Goal: Task Accomplishment & Management: Complete application form

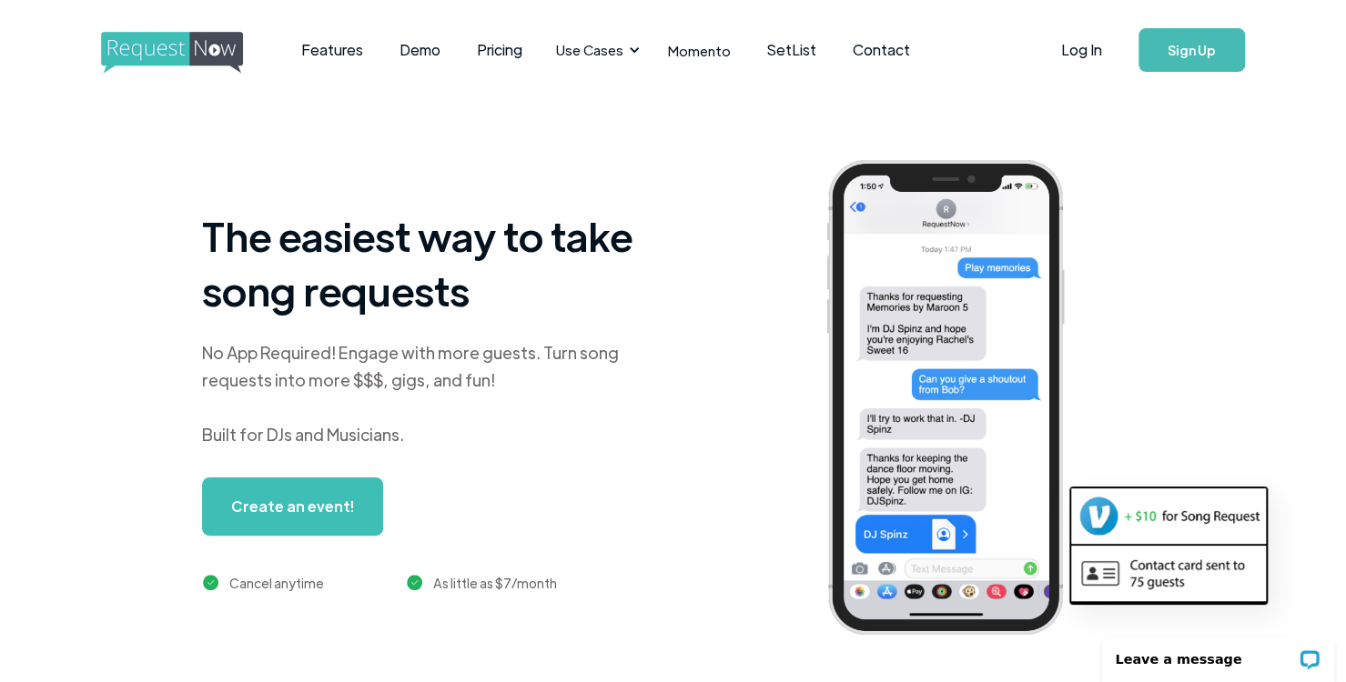
click at [308, 512] on link "Create an event!" at bounding box center [292, 507] width 181 height 58
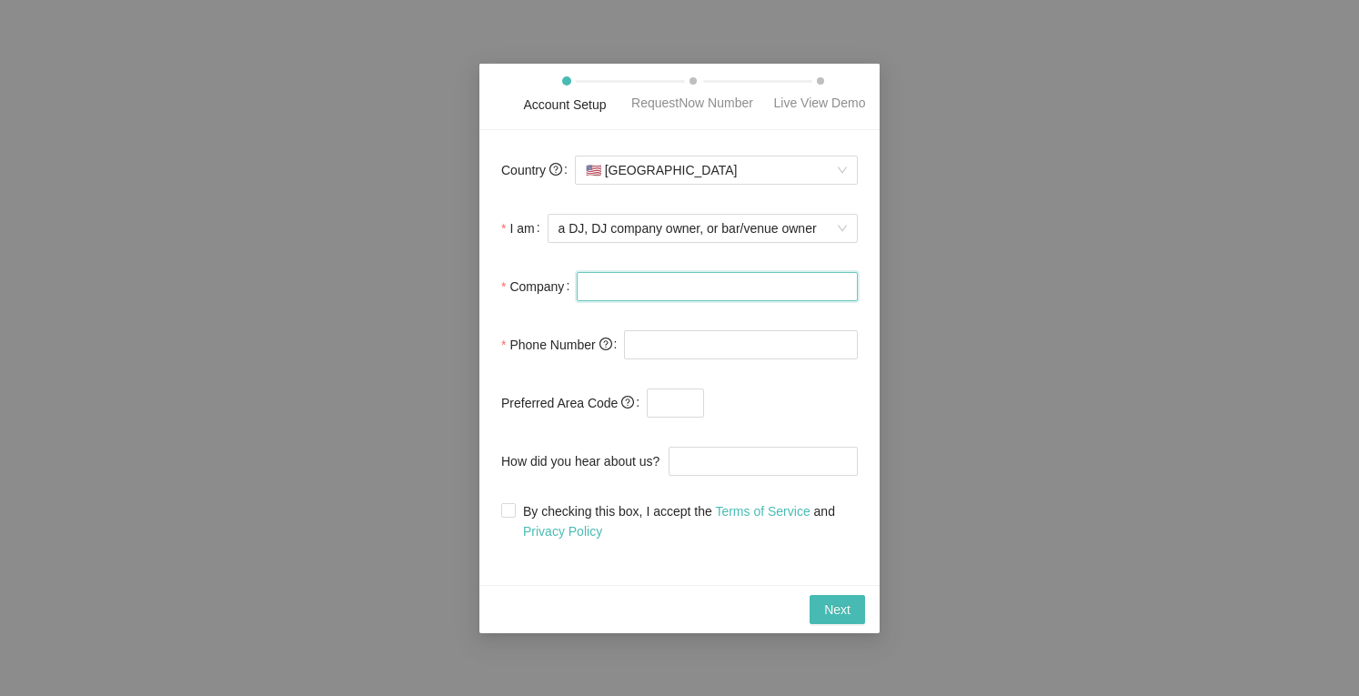
click at [622, 282] on input "Company" at bounding box center [717, 286] width 281 height 29
type input "smokinnun.1"
click at [719, 349] on input "tel" at bounding box center [741, 344] width 234 height 29
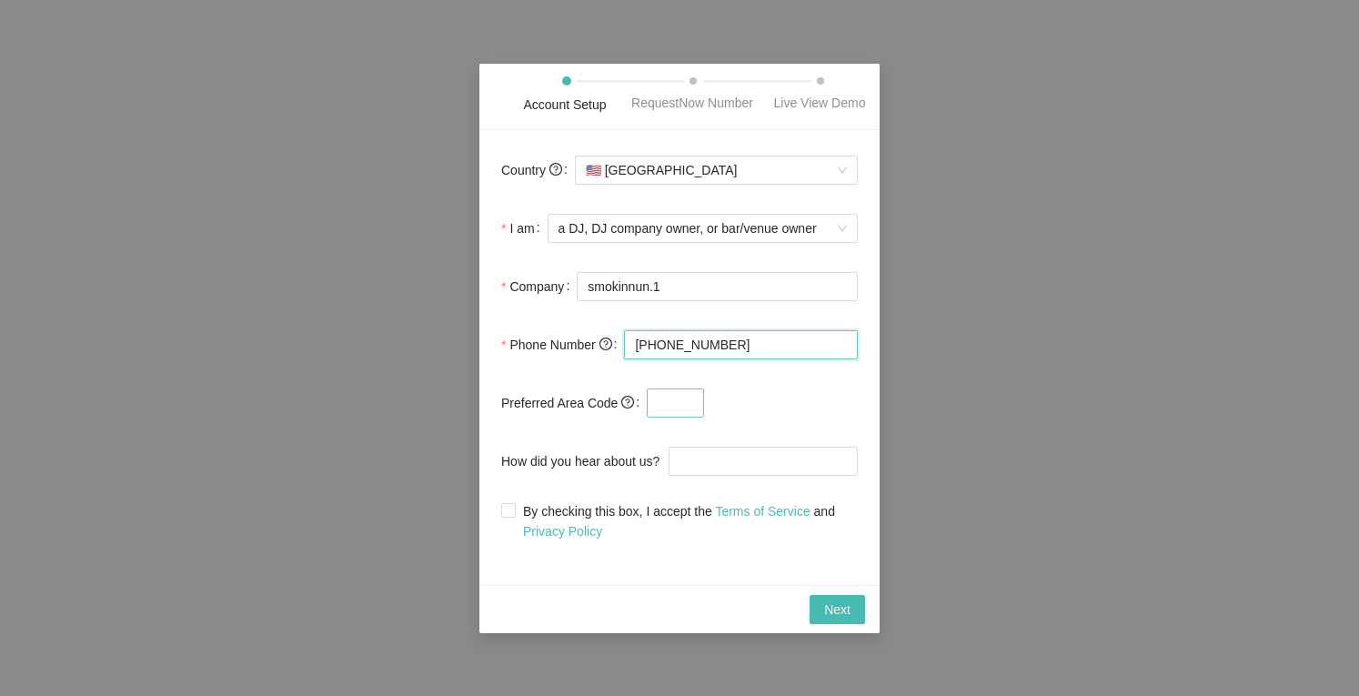
type input "[PHONE_NUMBER]"
click at [666, 408] on input "text" at bounding box center [675, 402] width 57 height 29
type input "9"
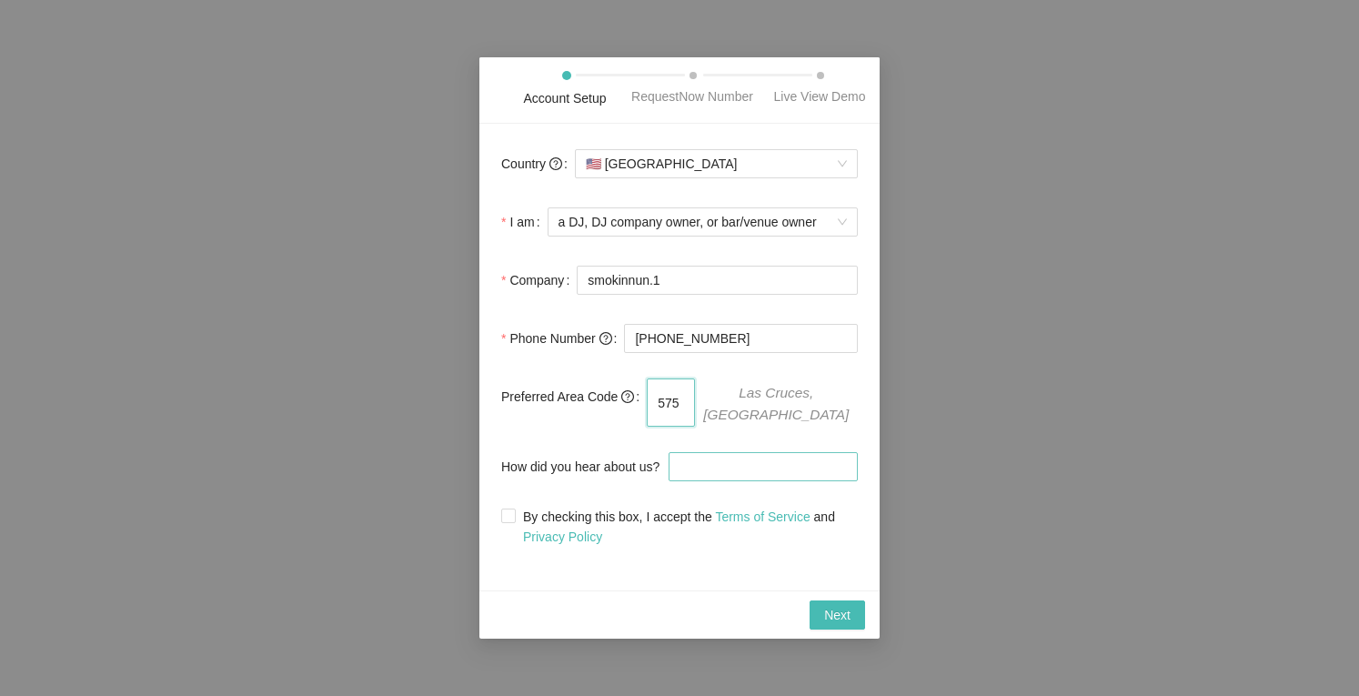
type input "575"
click at [693, 463] on input "How did you hear about us?" at bounding box center [763, 466] width 189 height 29
click at [508, 509] on input "By checking this box, I accept the Terms of Service and Privacy Policy" at bounding box center [507, 515] width 13 height 13
checkbox input "true"
click at [848, 610] on span "Next" at bounding box center [837, 615] width 26 height 20
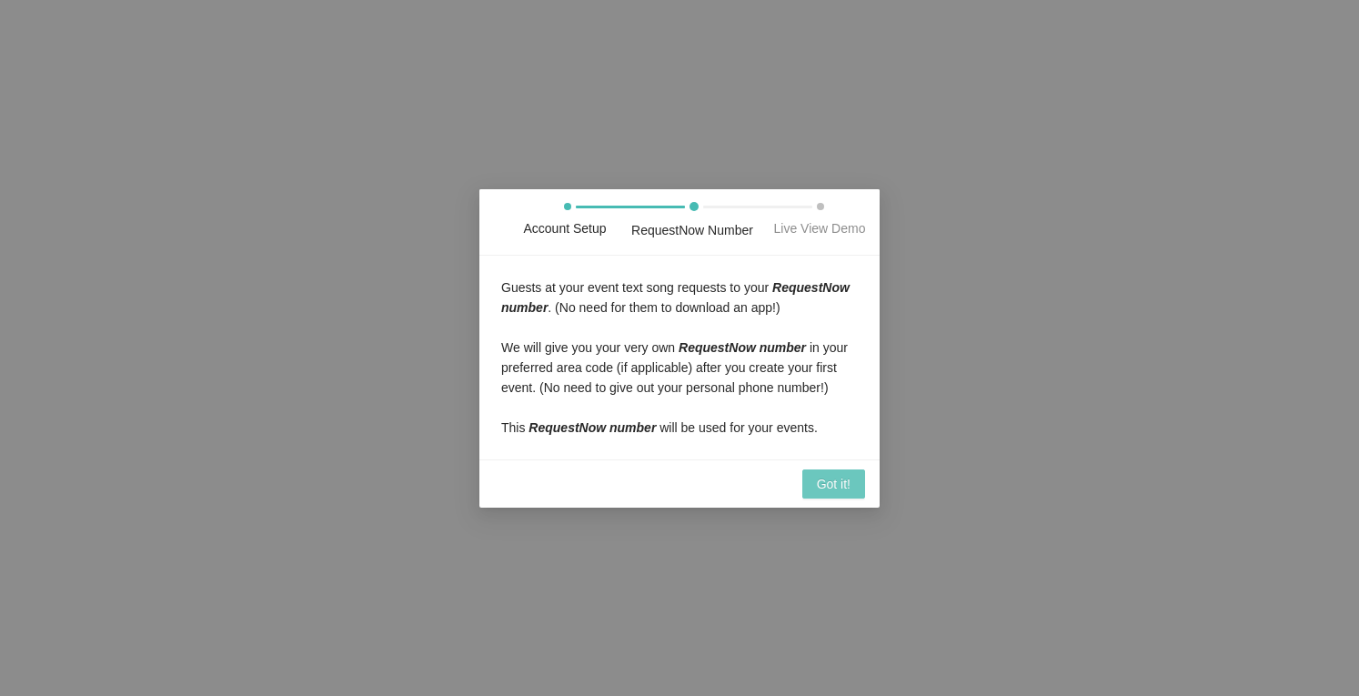
click at [828, 495] on button "Got it!" at bounding box center [833, 483] width 63 height 29
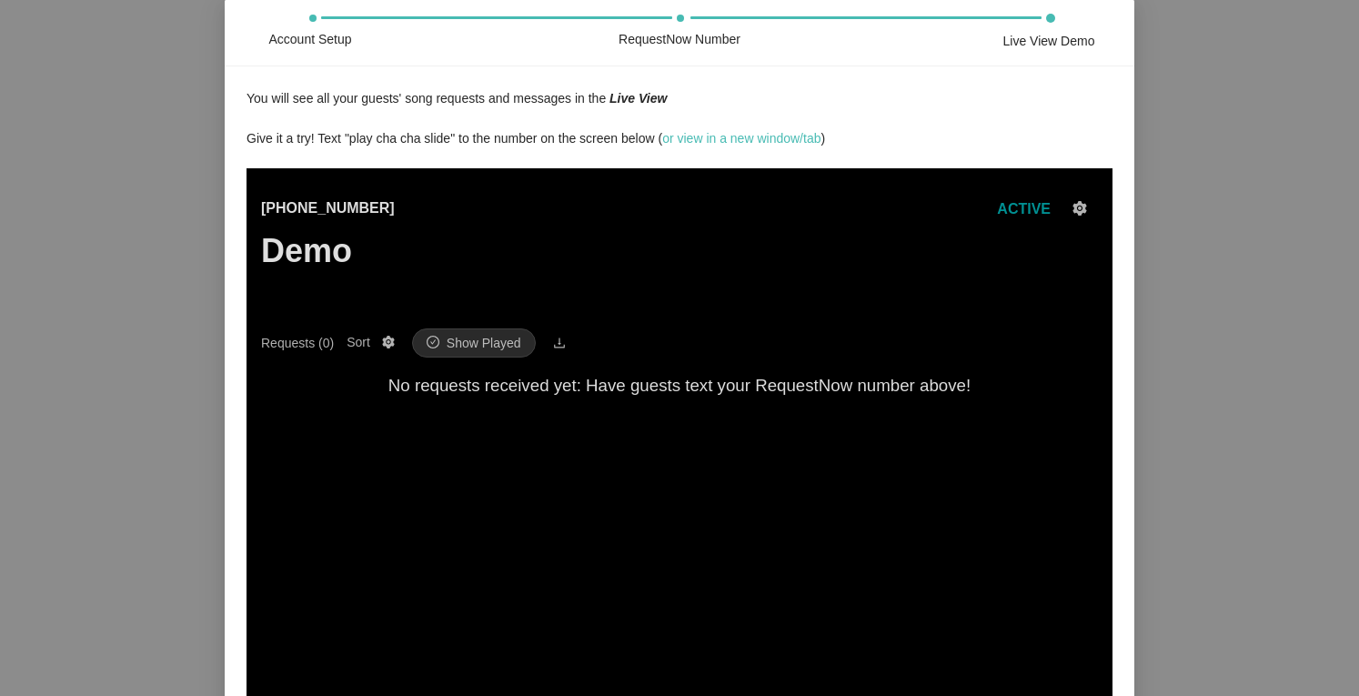
scroll to position [178, 0]
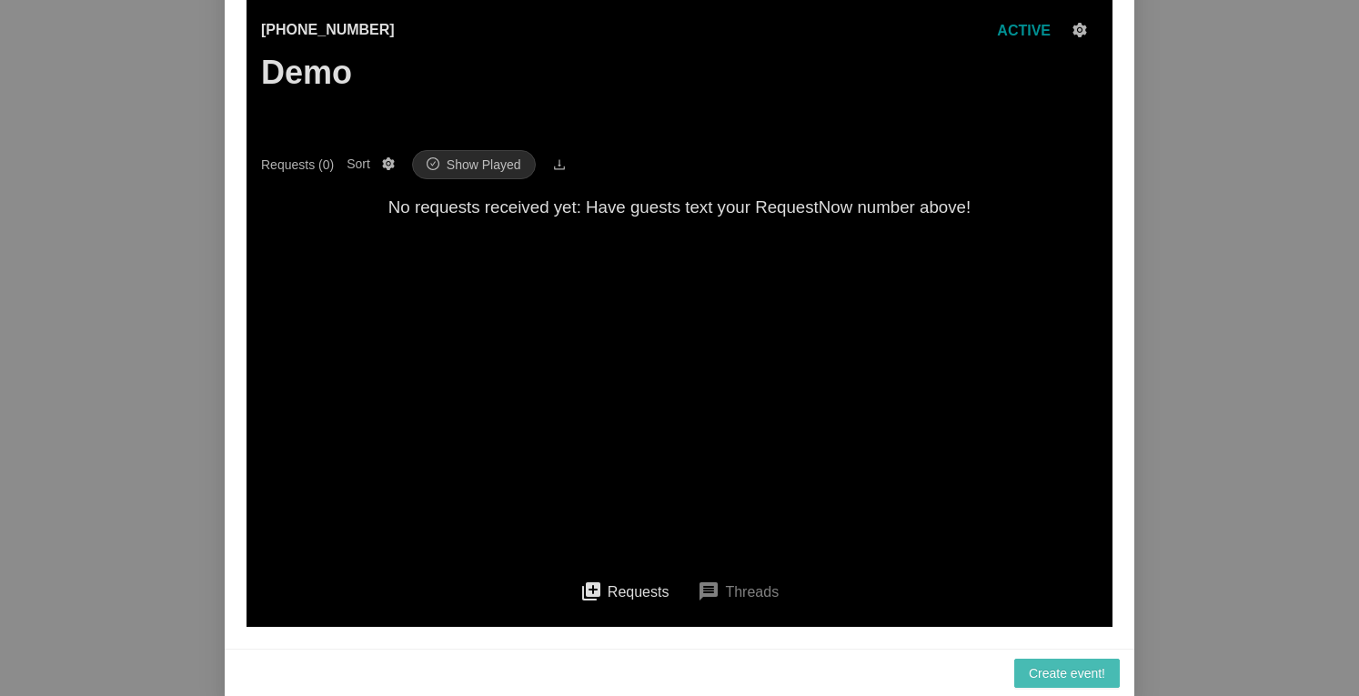
click at [744, 578] on button "message Threads" at bounding box center [738, 591] width 110 height 41
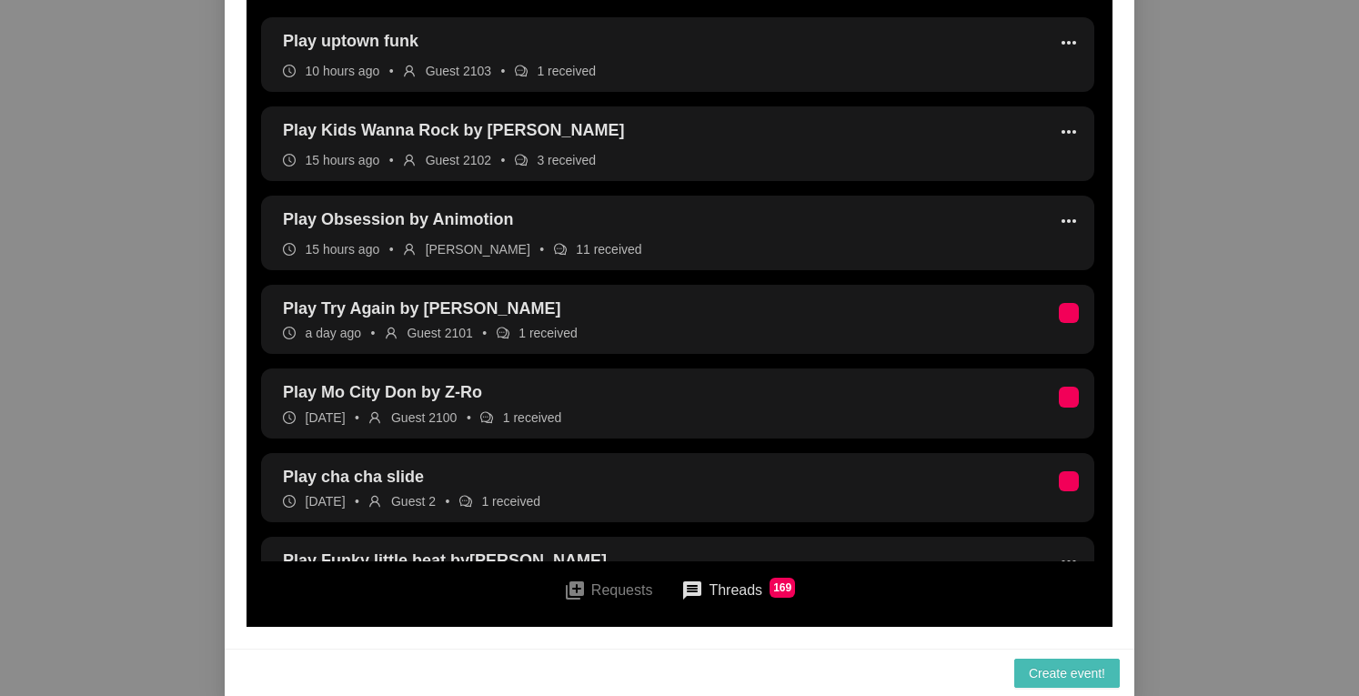
click at [602, 582] on button "queue Requests" at bounding box center [609, 590] width 118 height 41
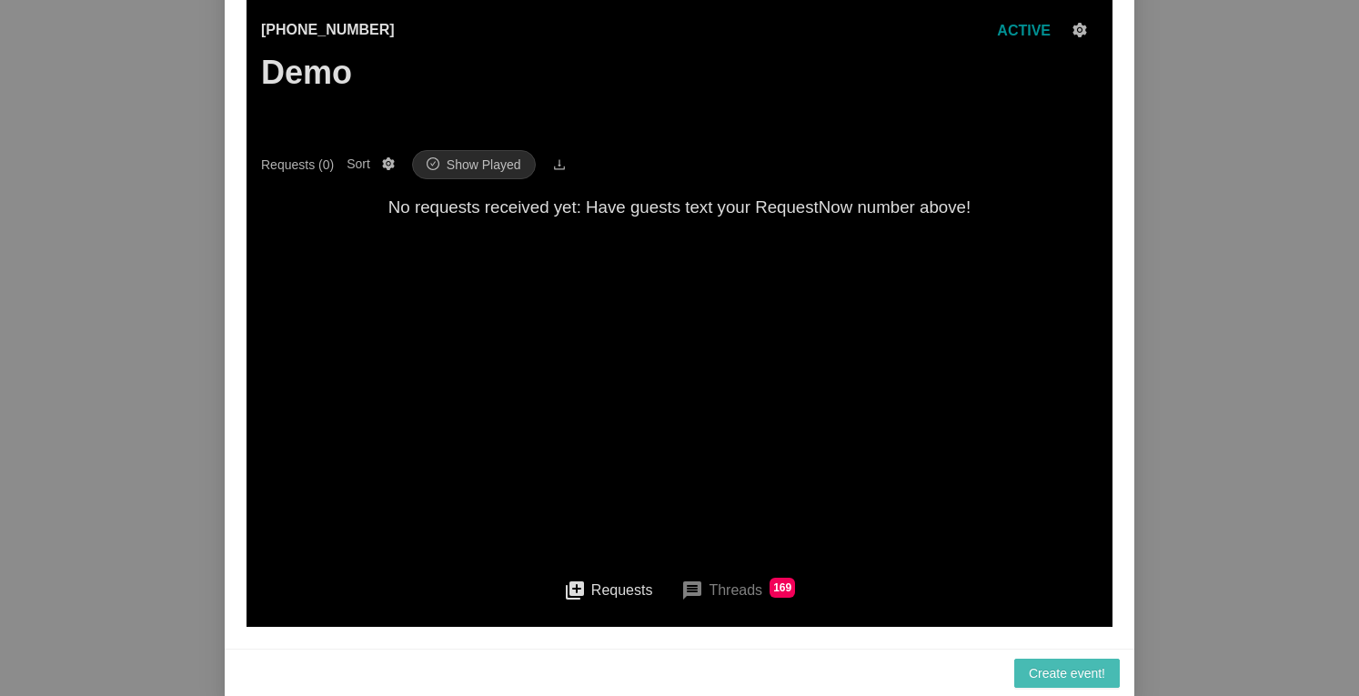
scroll to position [0, 0]
click at [1082, 675] on span "Create event!" at bounding box center [1067, 673] width 76 height 20
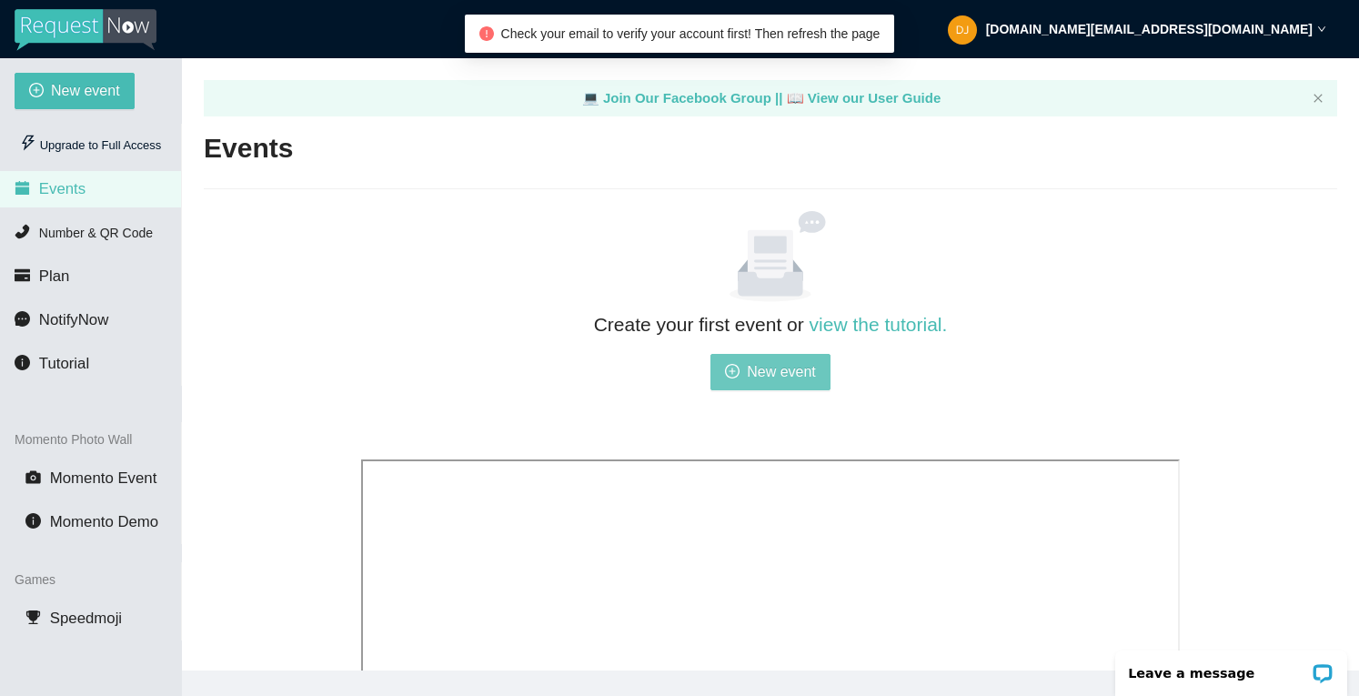
click at [736, 369] on icon "plus-circle" at bounding box center [732, 371] width 15 height 15
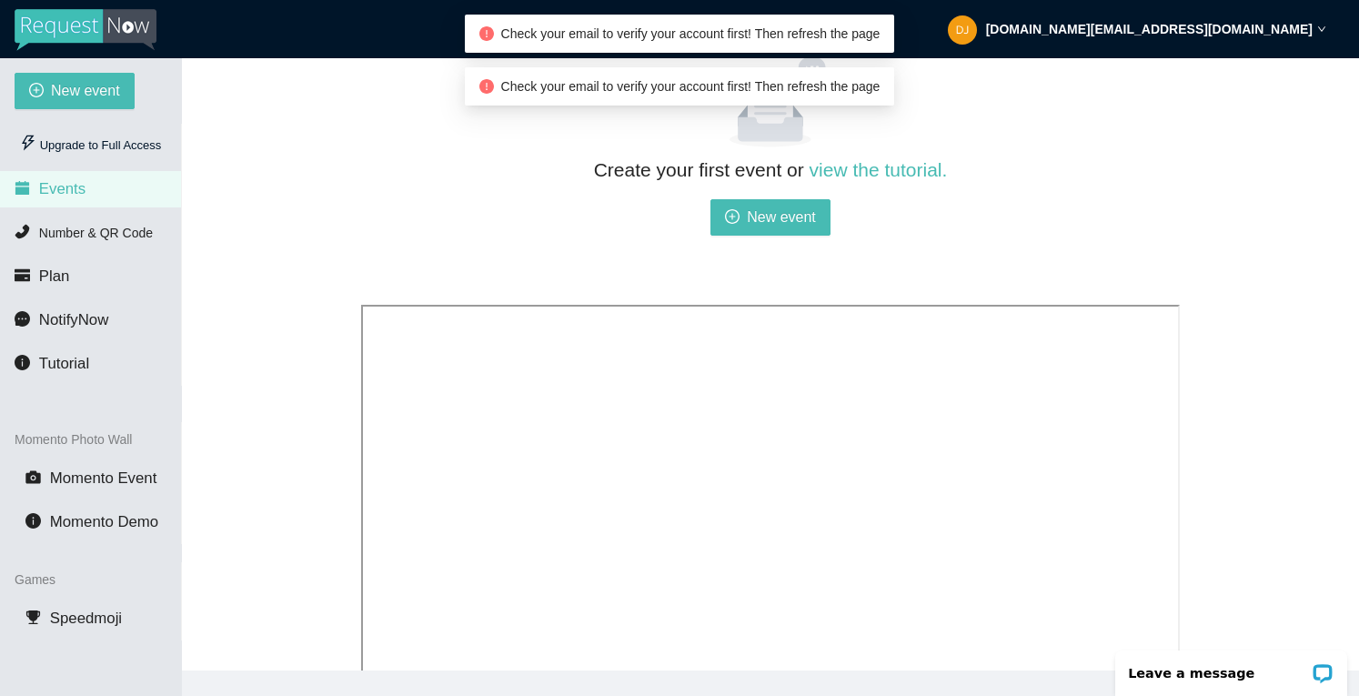
scroll to position [158, 0]
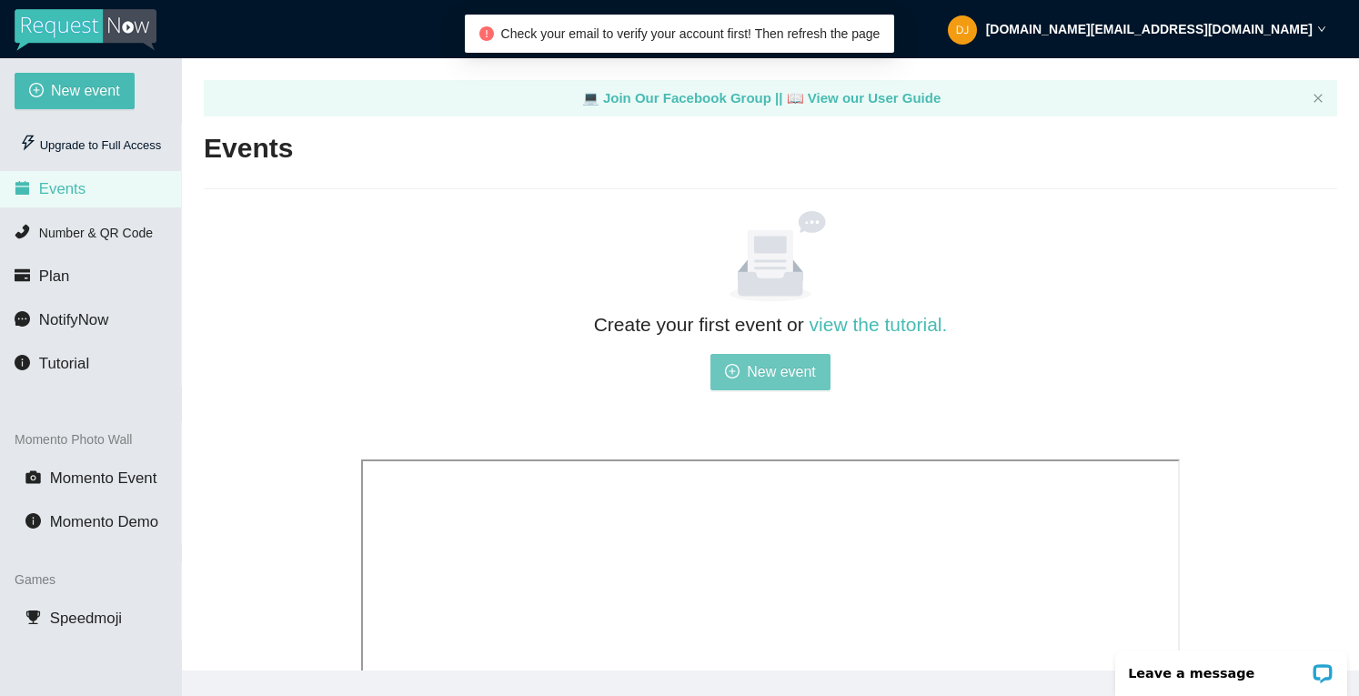
click at [761, 371] on span "New event" at bounding box center [781, 371] width 69 height 23
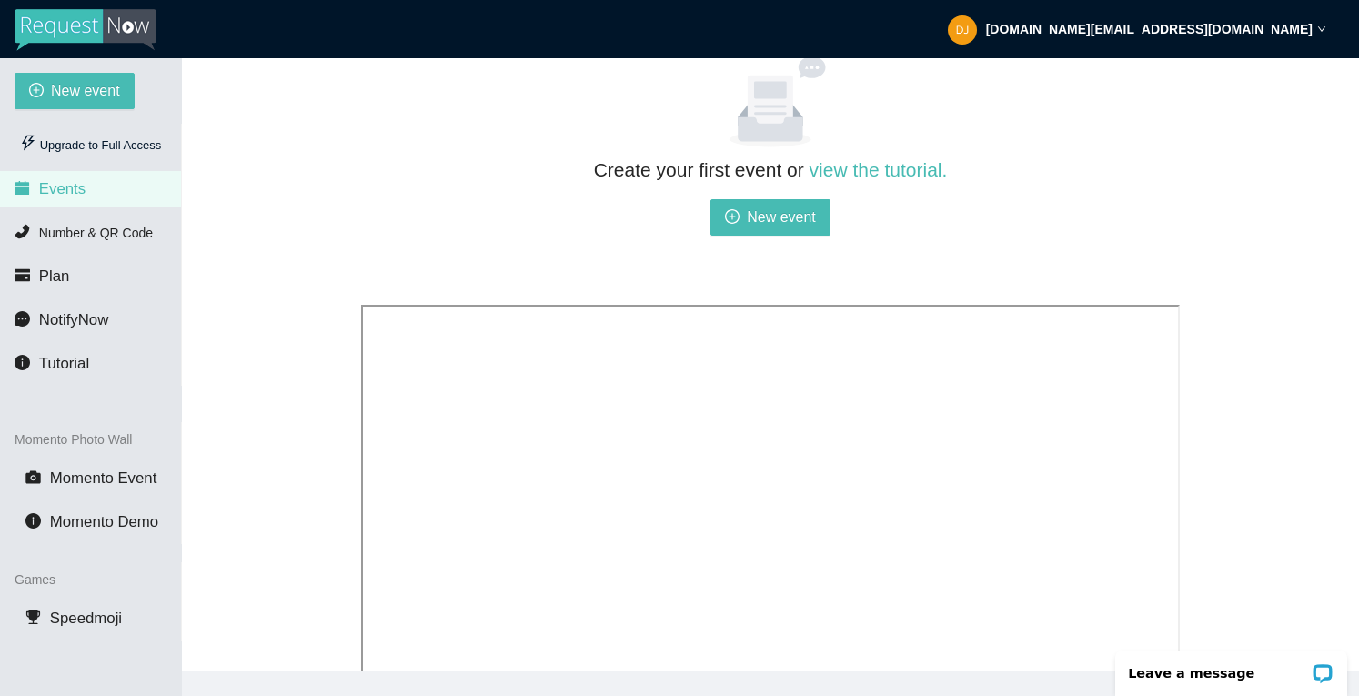
scroll to position [142, 0]
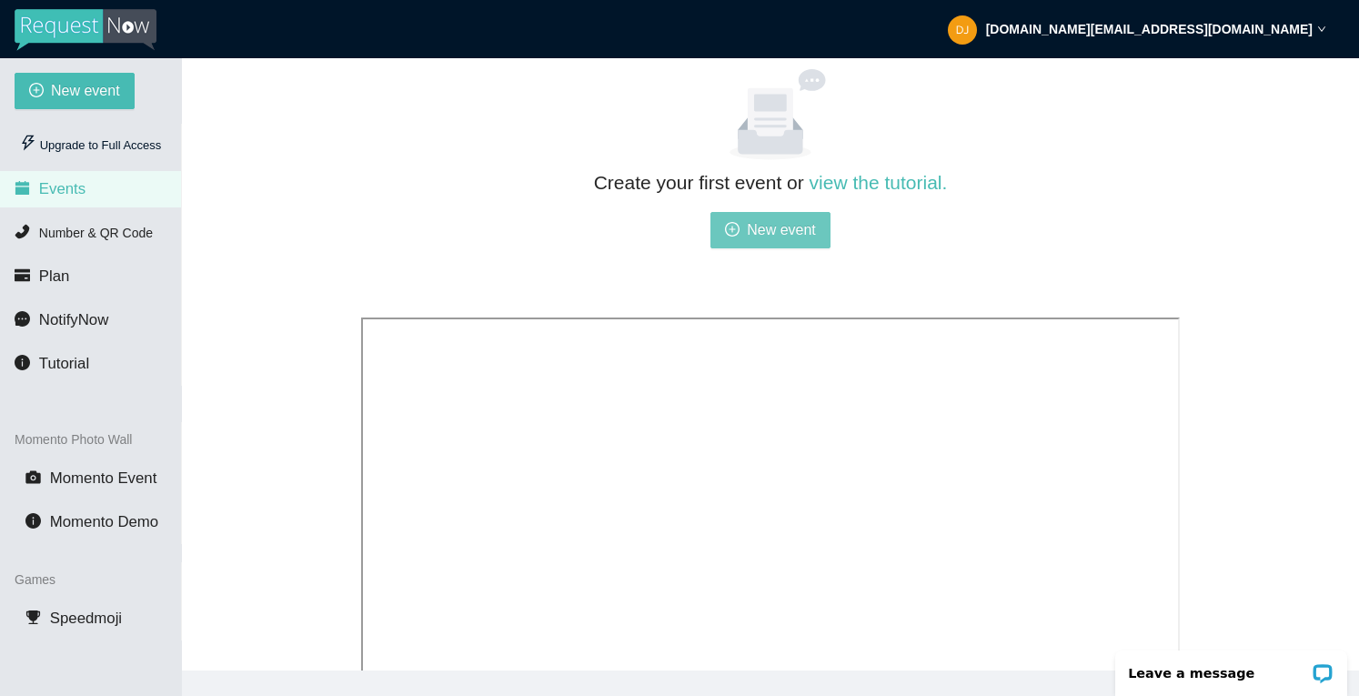
click at [753, 234] on span "New event" at bounding box center [781, 229] width 69 height 23
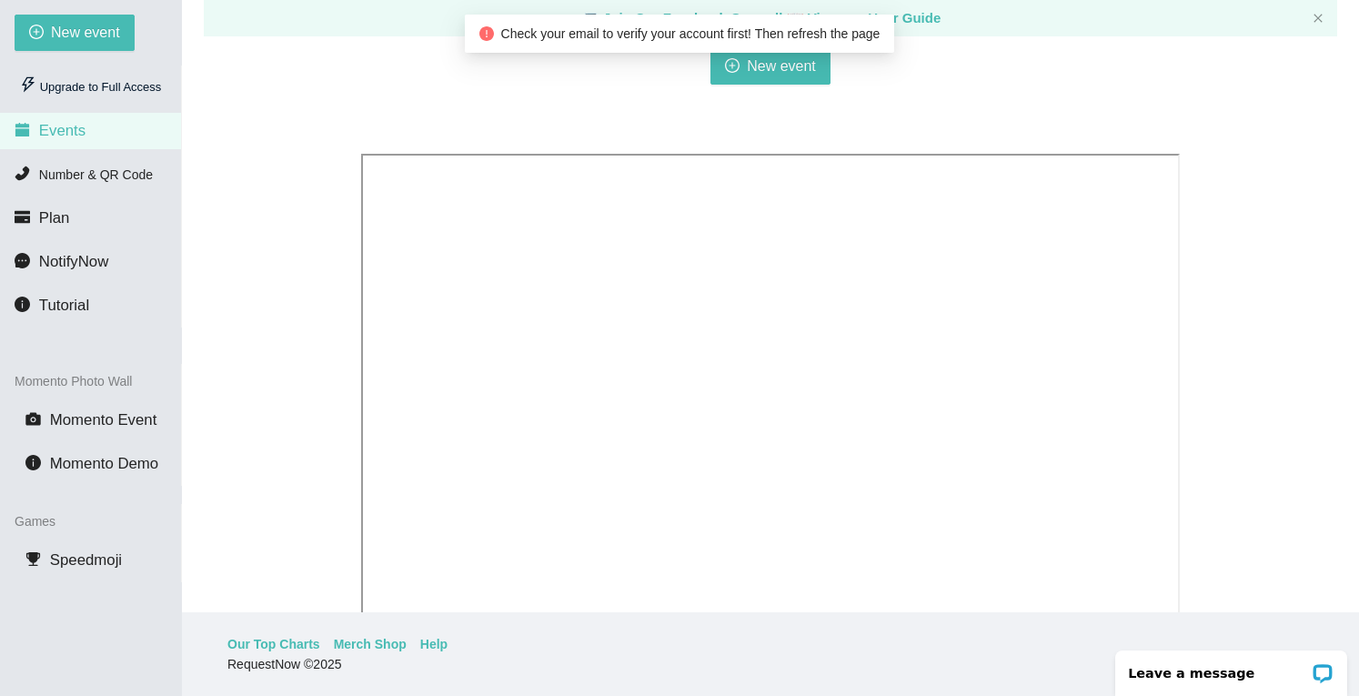
scroll to position [242, 0]
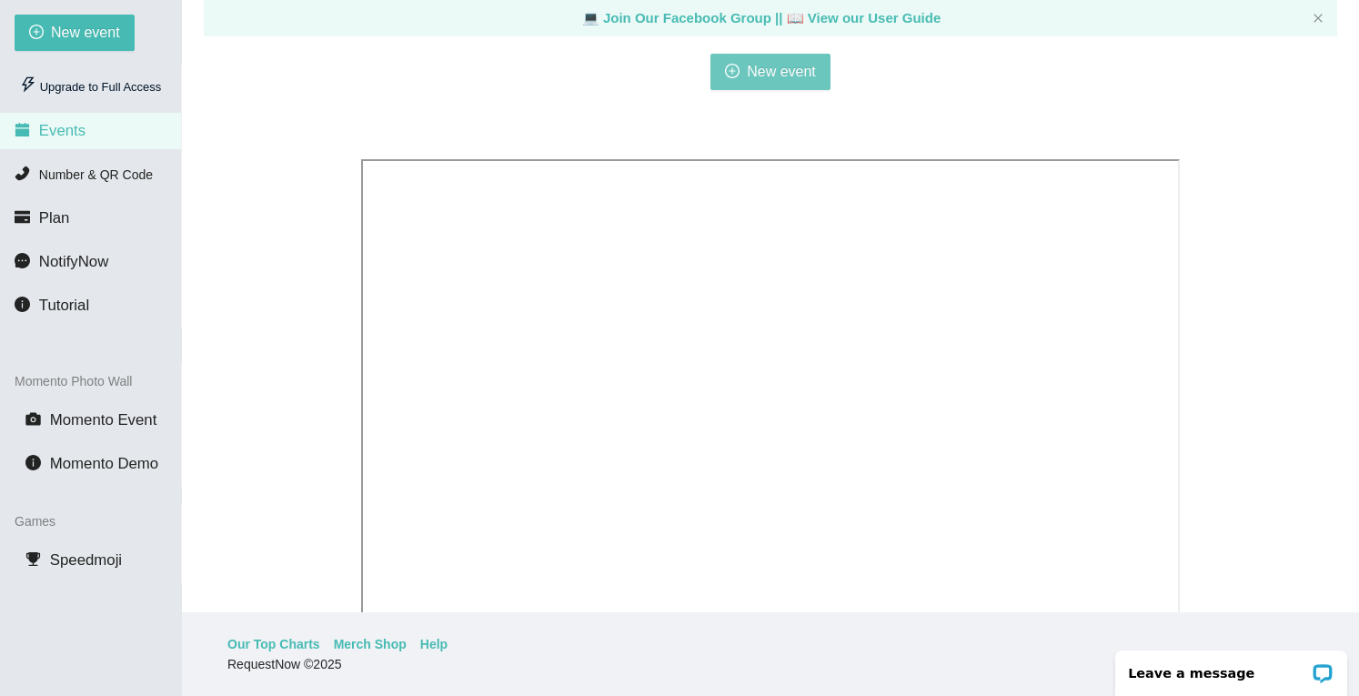
click at [757, 61] on span "New event" at bounding box center [781, 71] width 69 height 23
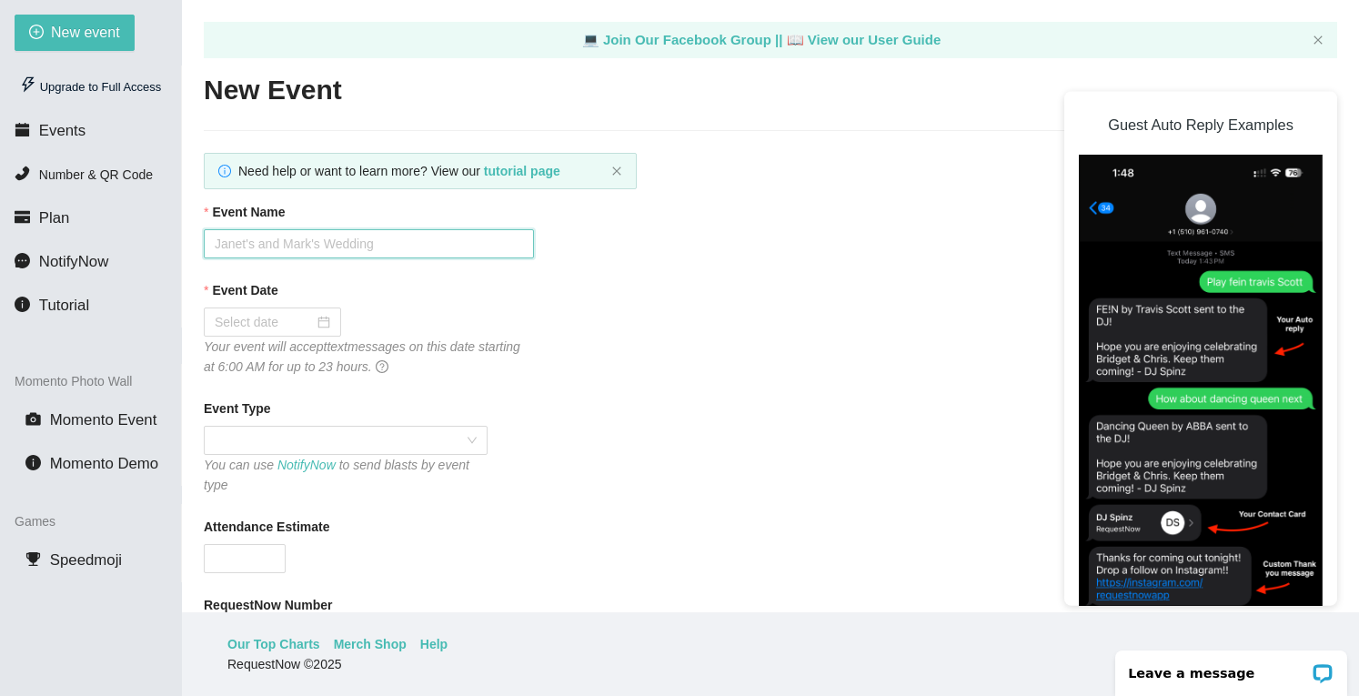
click at [321, 243] on input "Event Name" at bounding box center [369, 243] width 330 height 29
type input "p"
type input "Day 1"
click at [324, 325] on div at bounding box center [273, 322] width 116 height 20
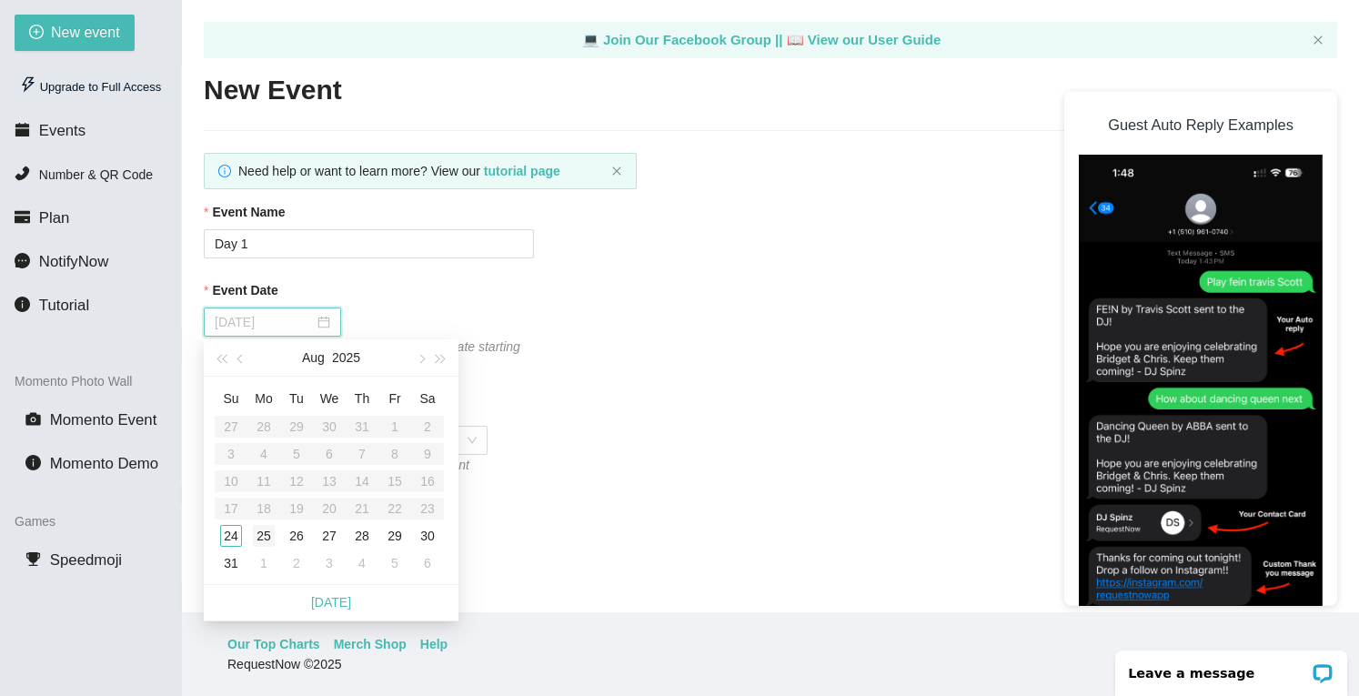
type input "08/25/2025"
click at [266, 532] on div "25" at bounding box center [264, 536] width 22 height 22
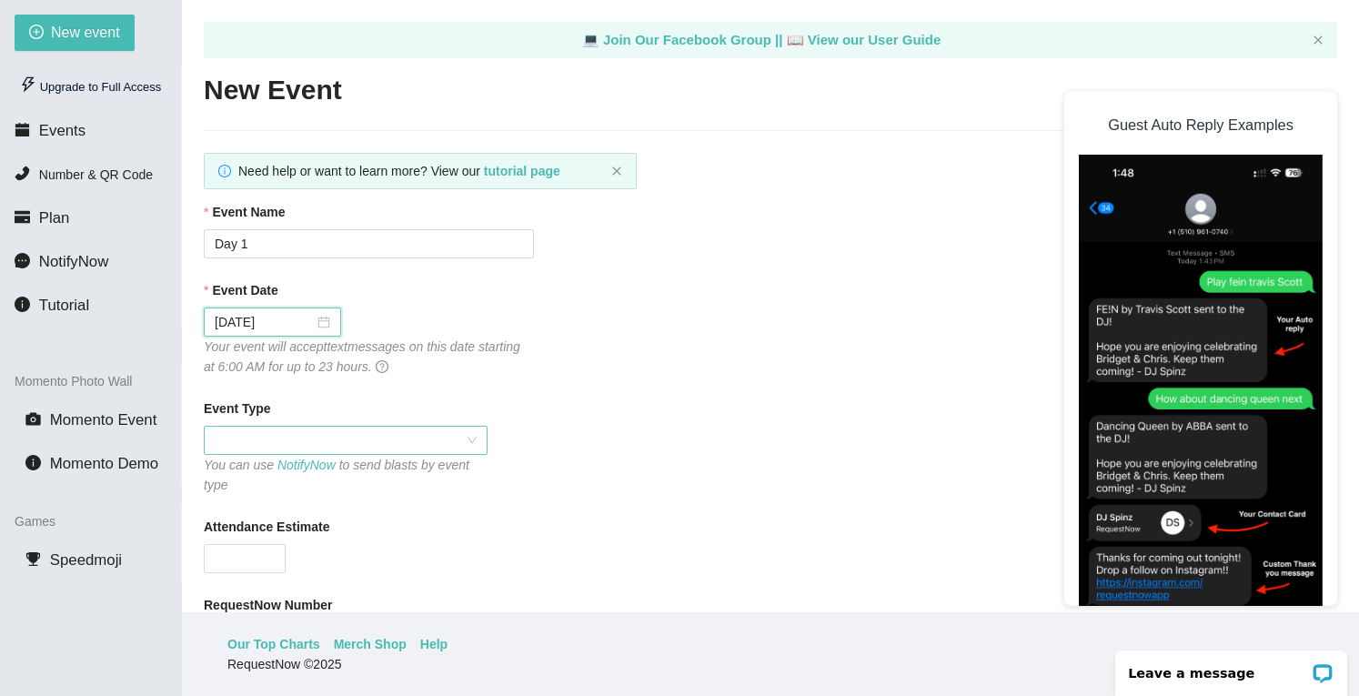
click at [328, 445] on span at bounding box center [346, 440] width 262 height 27
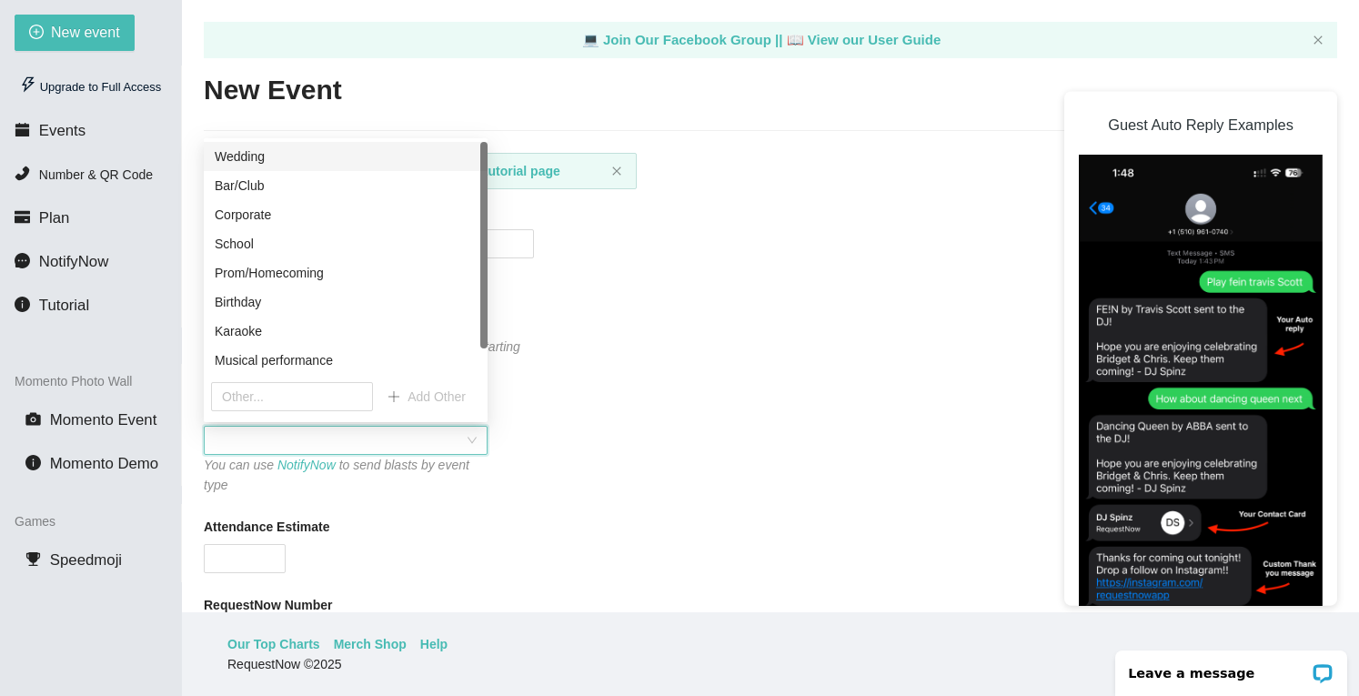
click at [328, 445] on span at bounding box center [346, 440] width 262 height 27
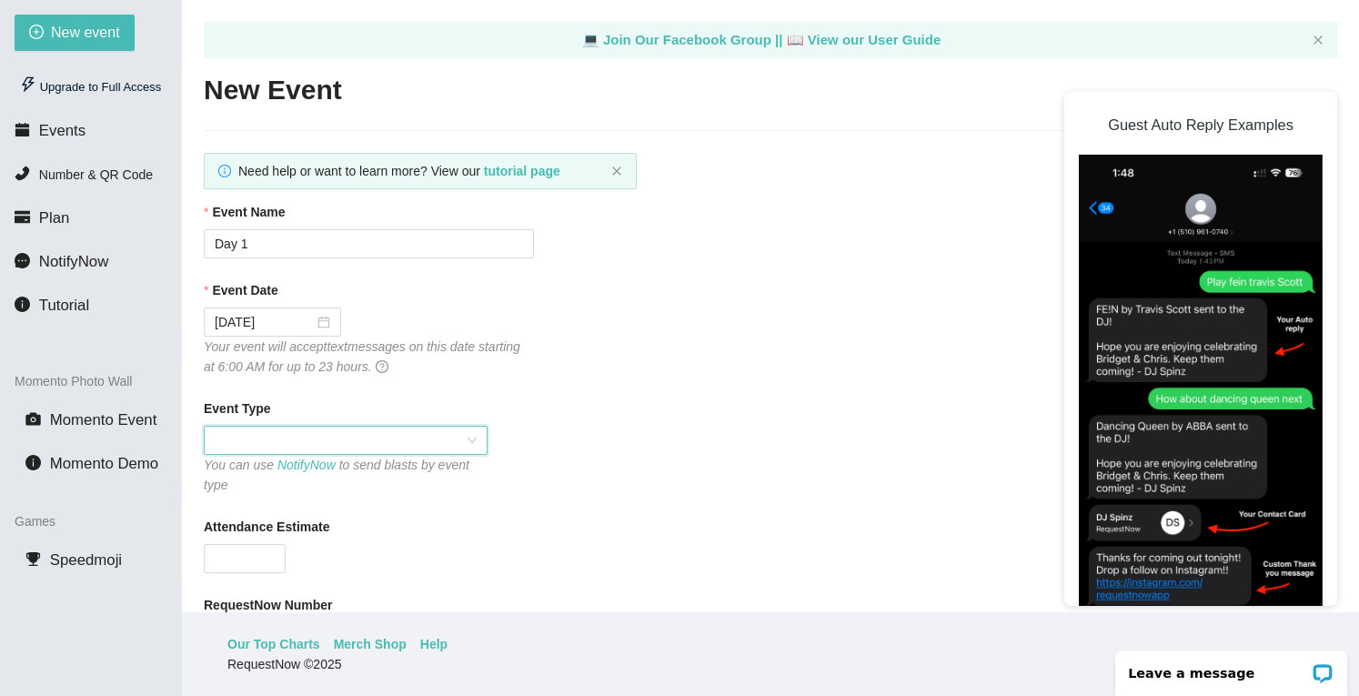
click at [307, 432] on span at bounding box center [346, 440] width 262 height 27
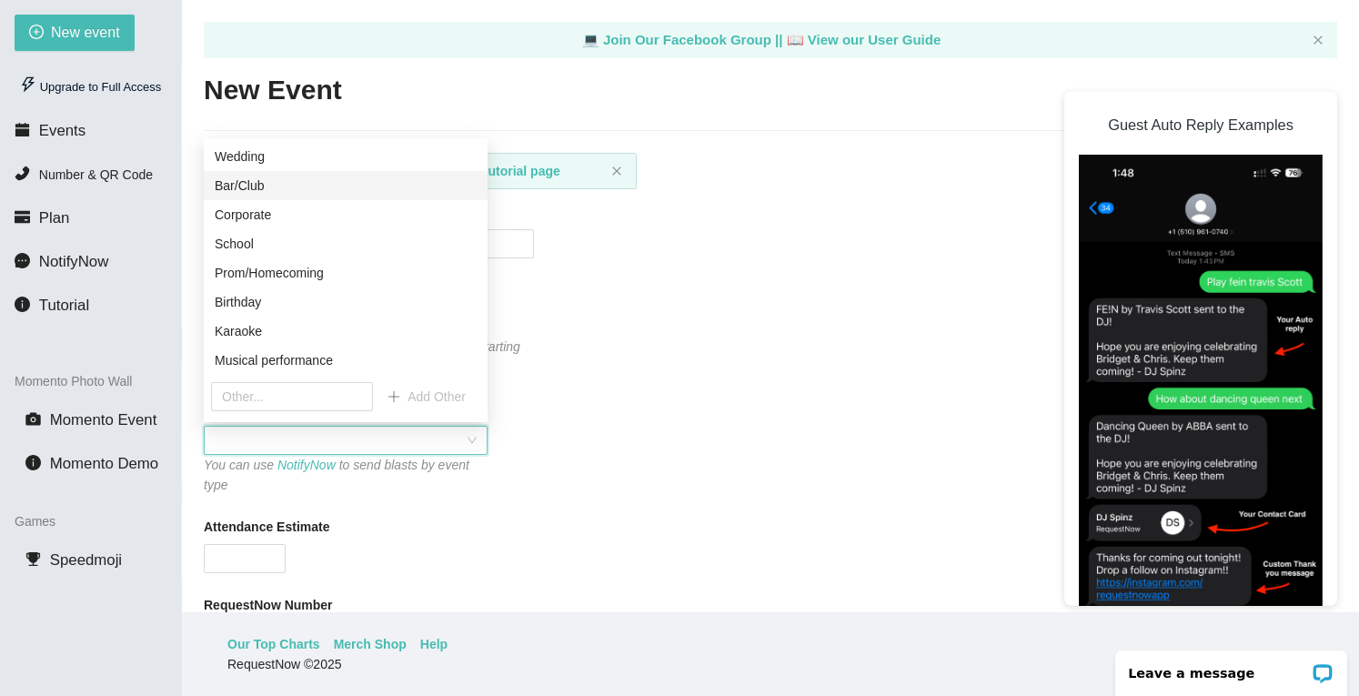
click at [252, 186] on div "Bar/Club" at bounding box center [346, 186] width 262 height 20
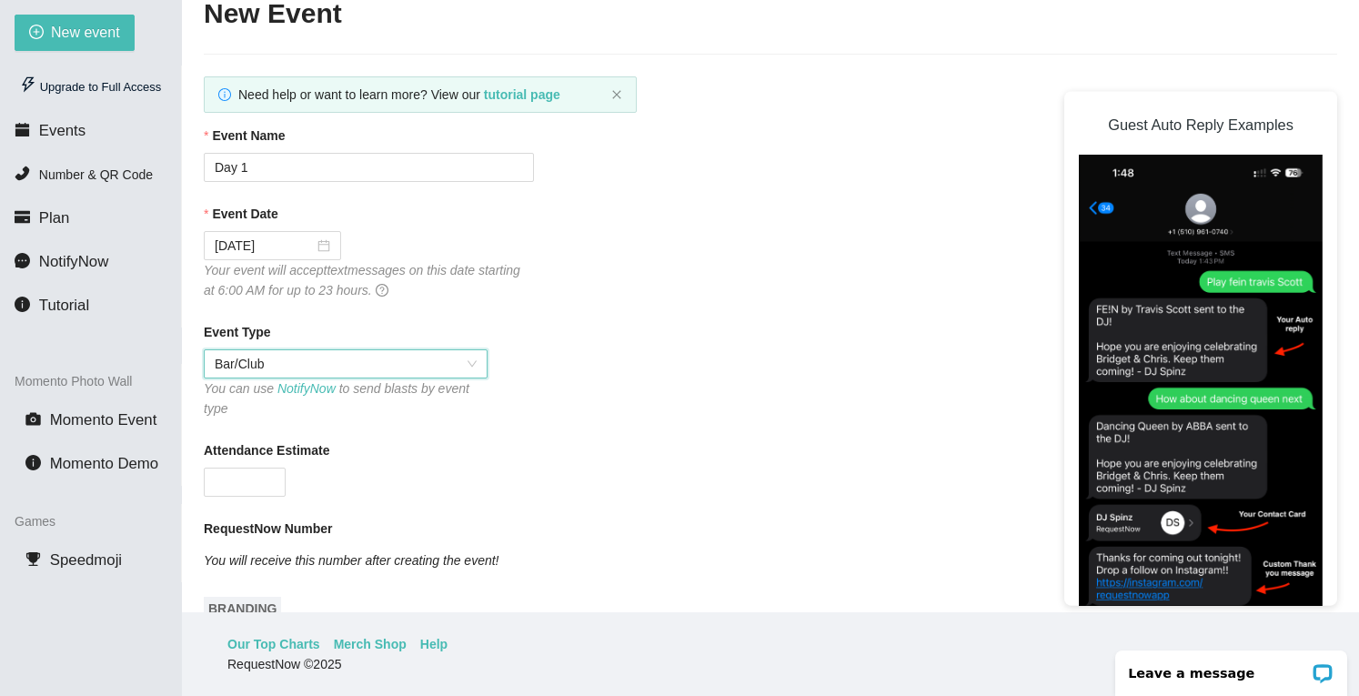
scroll to position [79, 0]
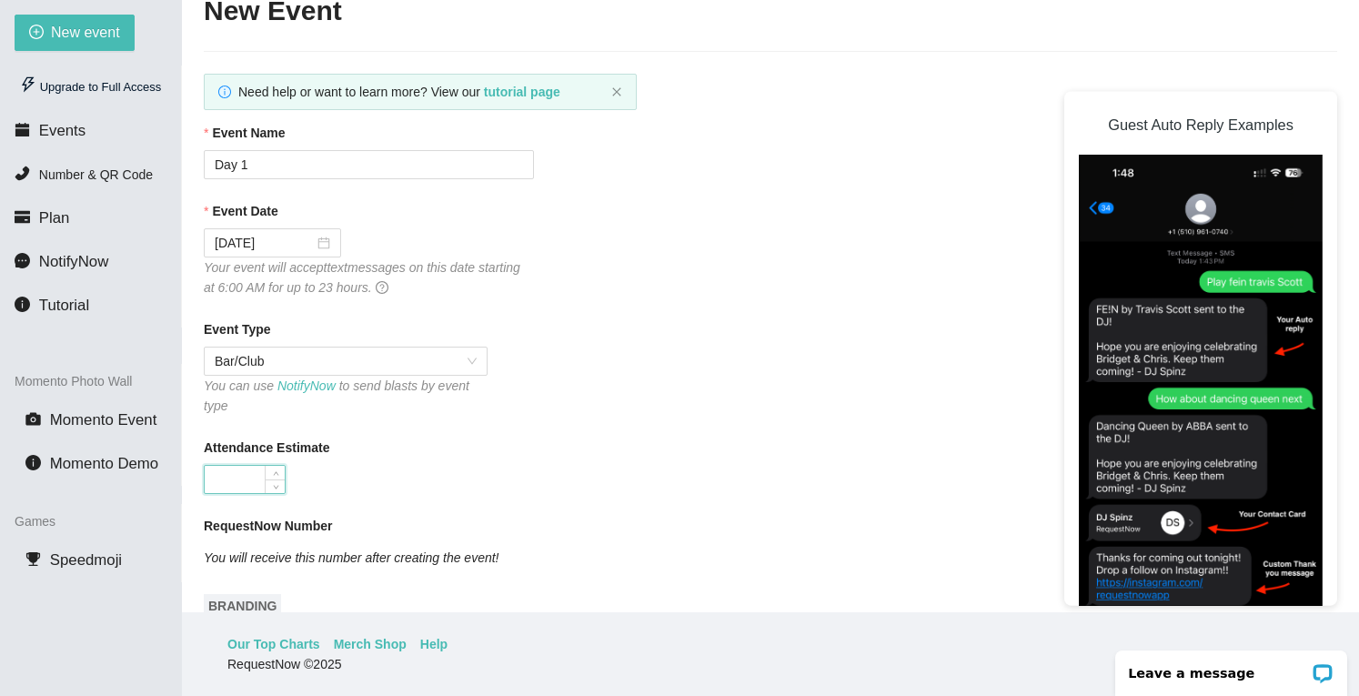
click at [205, 466] on input "Attendance Estimate" at bounding box center [245, 479] width 80 height 27
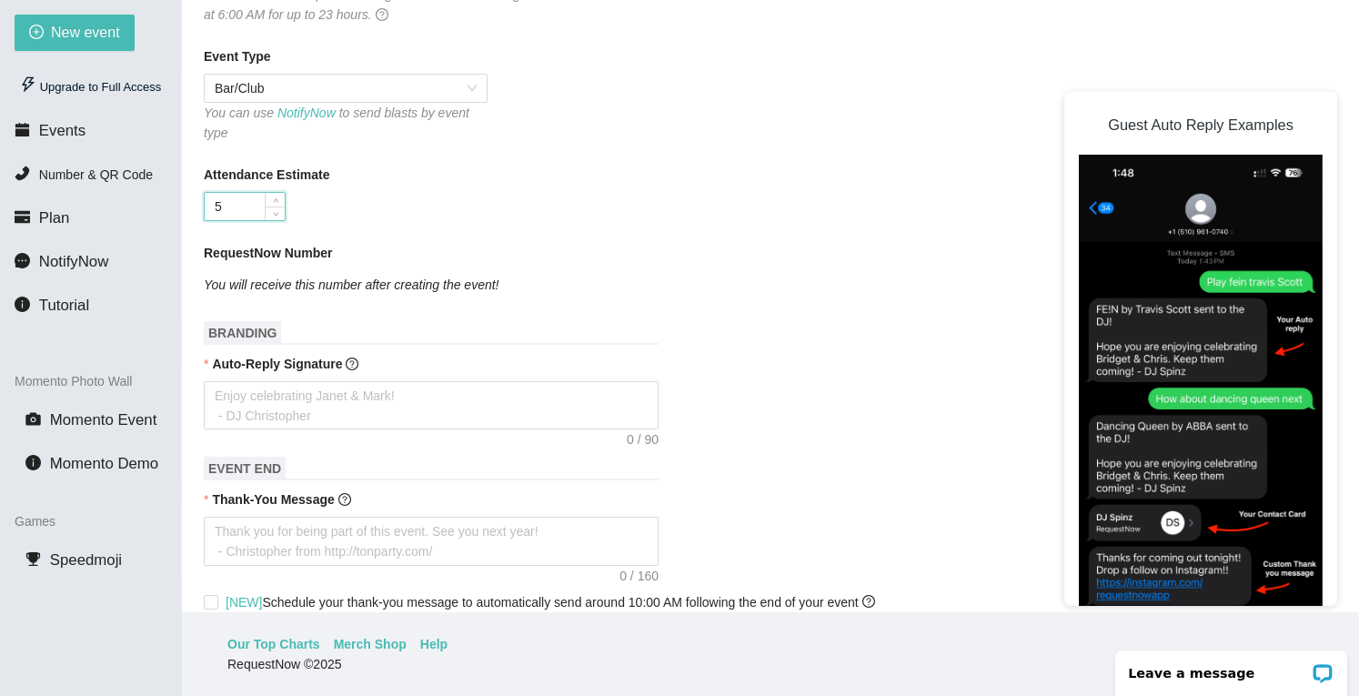
scroll to position [355, 0]
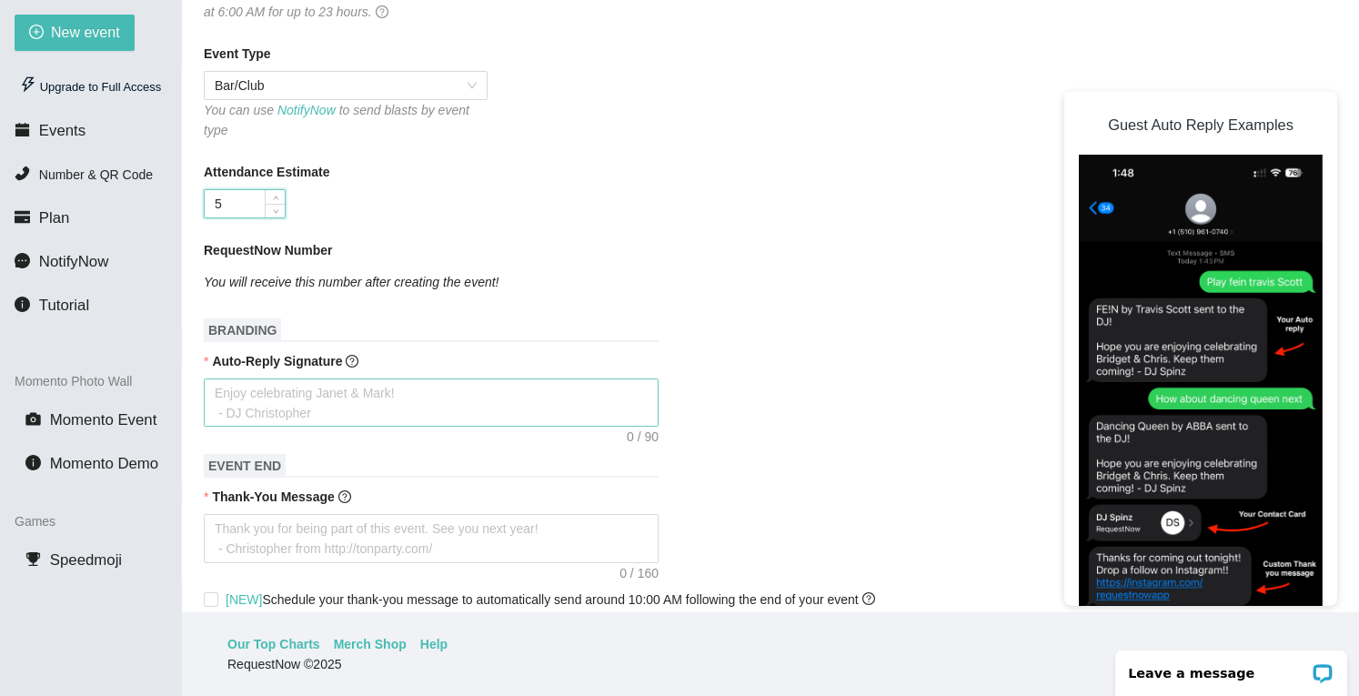
type input "5"
click at [288, 378] on textarea "Auto-Reply Signature" at bounding box center [431, 402] width 455 height 48
type textarea "N"
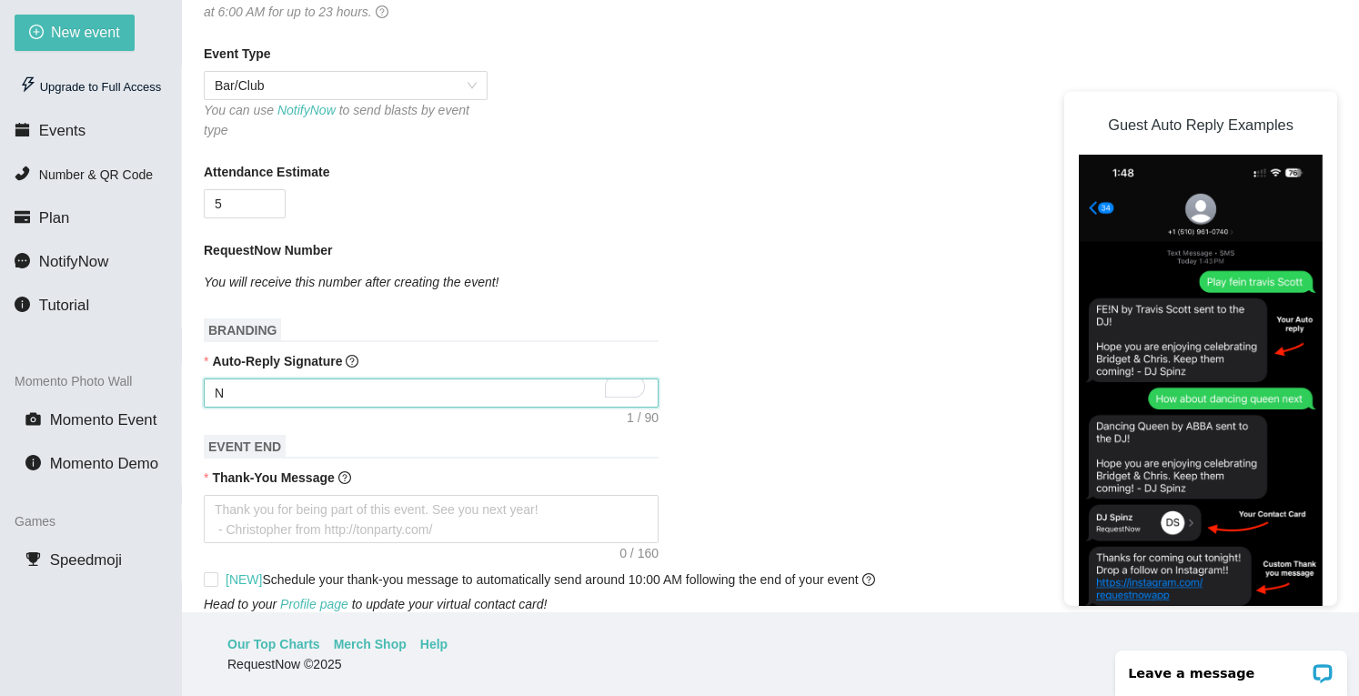
type textarea "Ni"
type textarea "Nic"
type textarea "Nice"
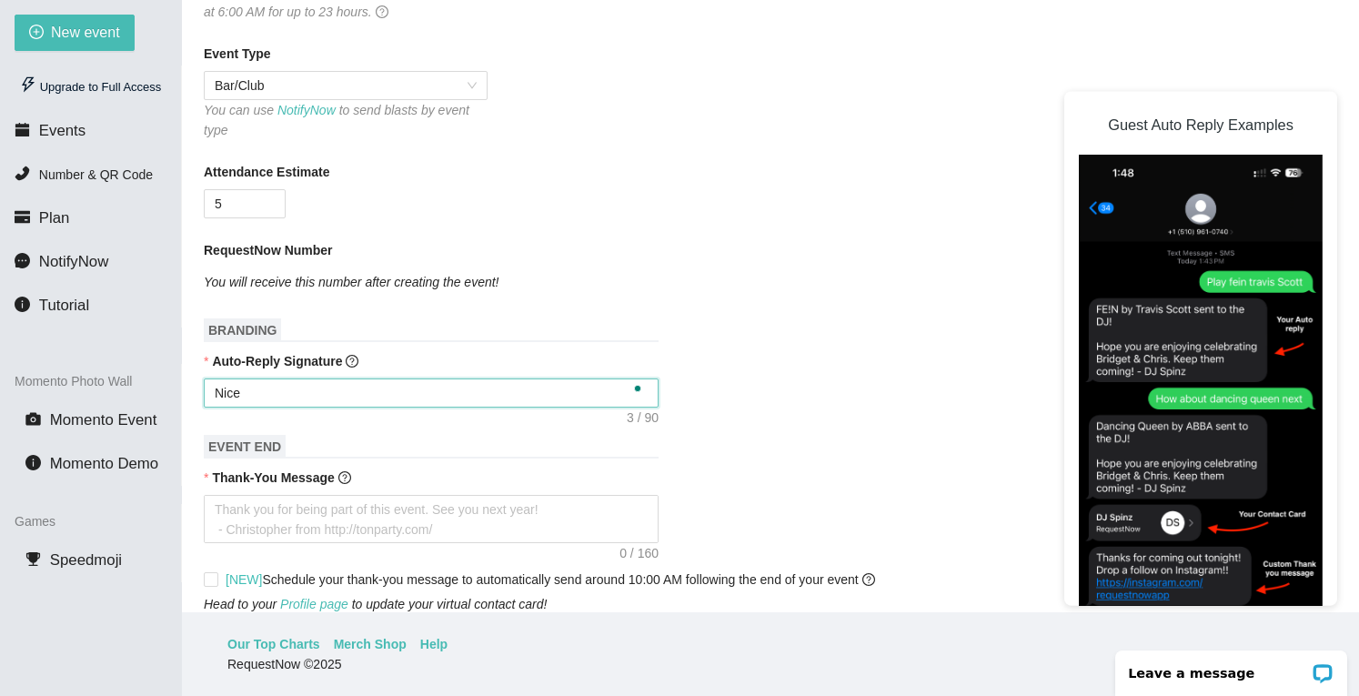
type textarea "Nice"
type textarea "Nice c"
type textarea "Nice ch"
type textarea "Nice cho"
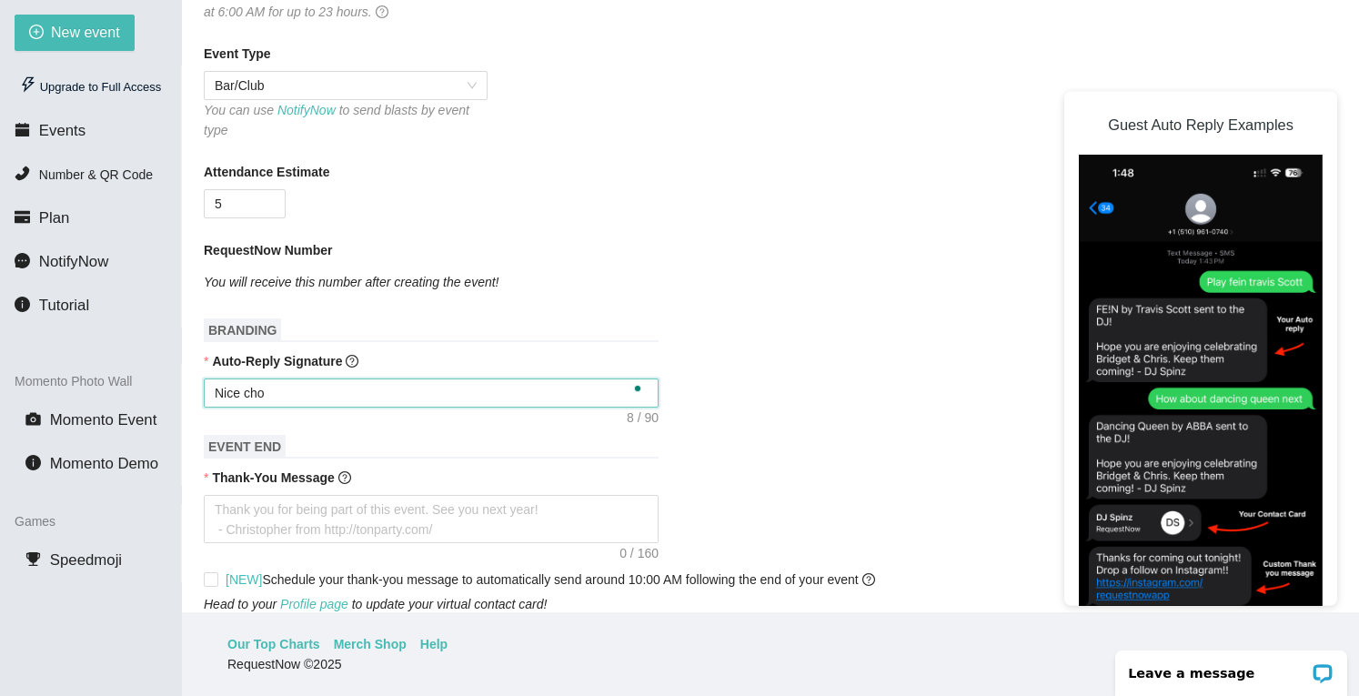
type textarea "Nice choi"
type textarea "Nice choic"
type textarea "Nice choice"
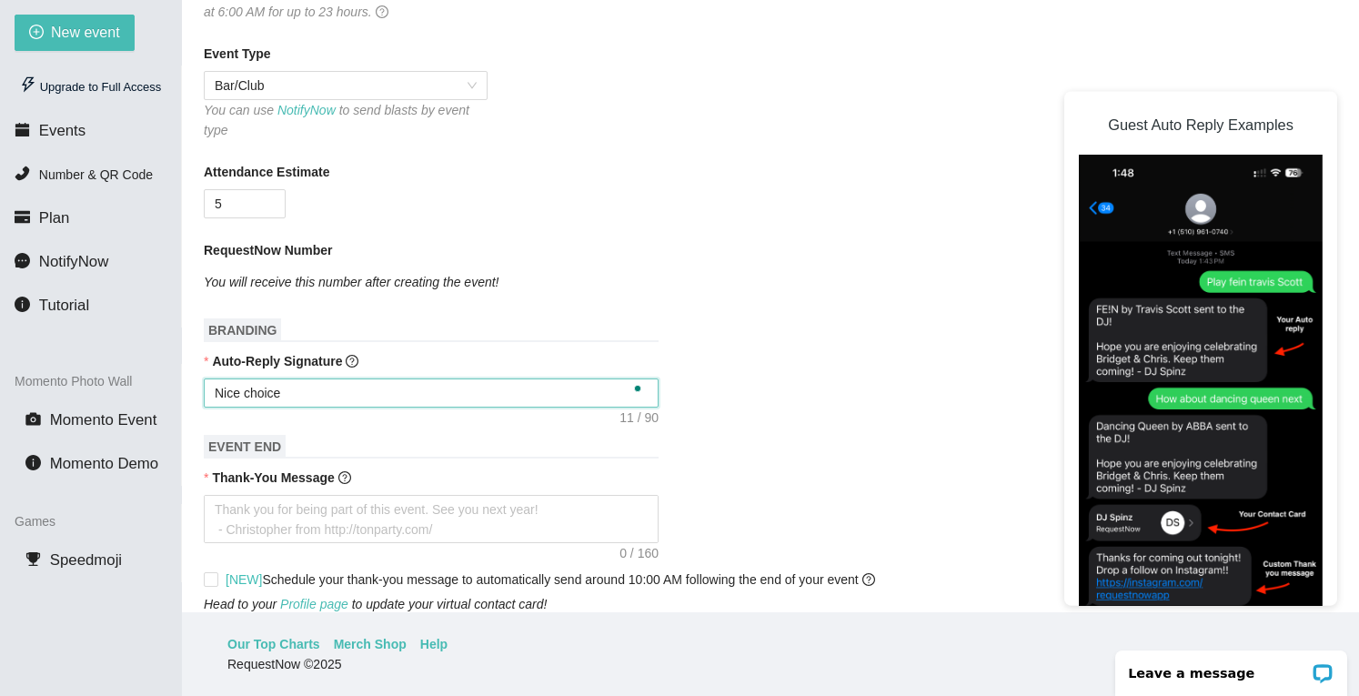
type textarea "Nice choice!"
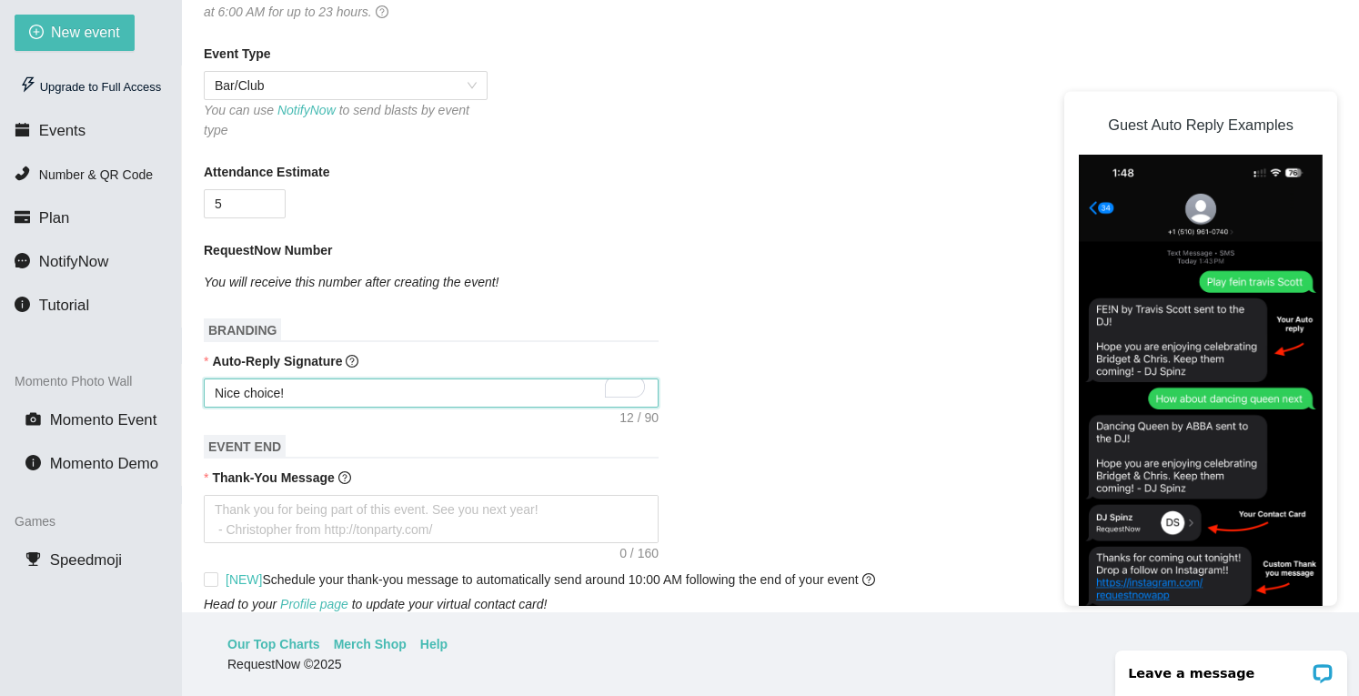
type textarea "Nice choice"
type textarea "Nice choic"
type textarea "Nice choi"
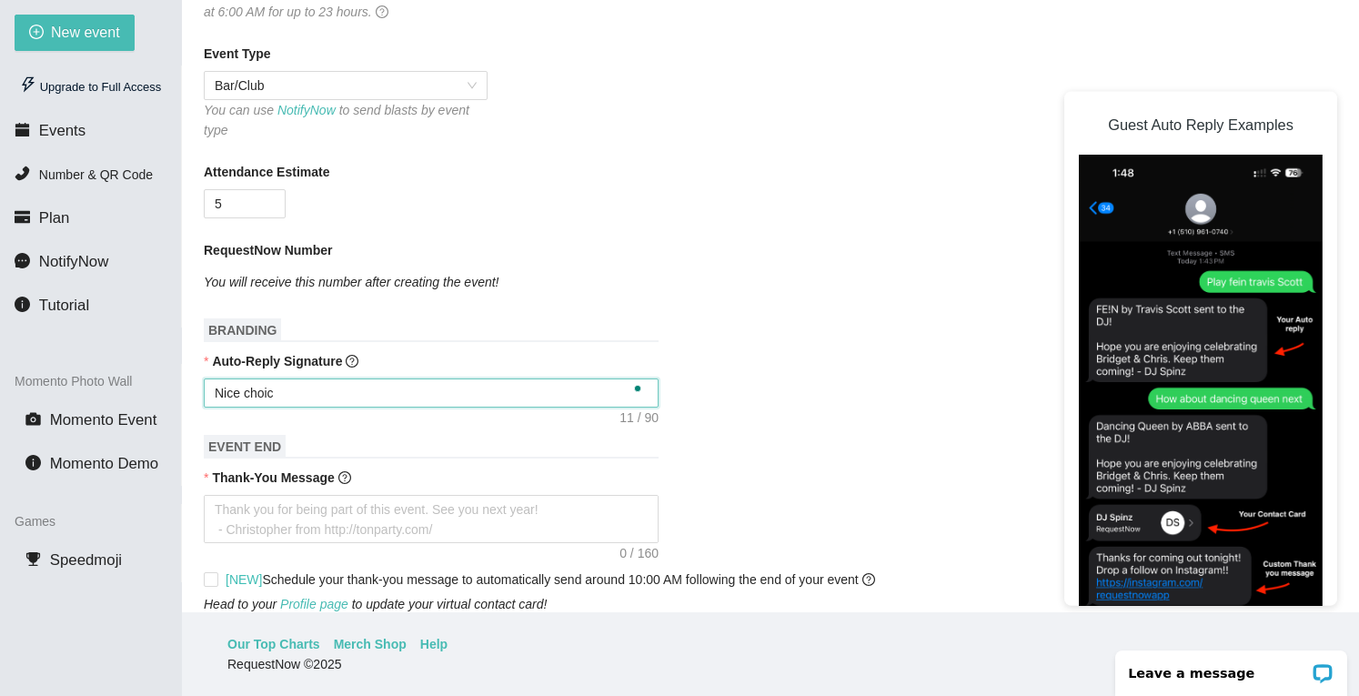
type textarea "Nice choi"
type textarea "Nice cho"
type textarea "Nice ch"
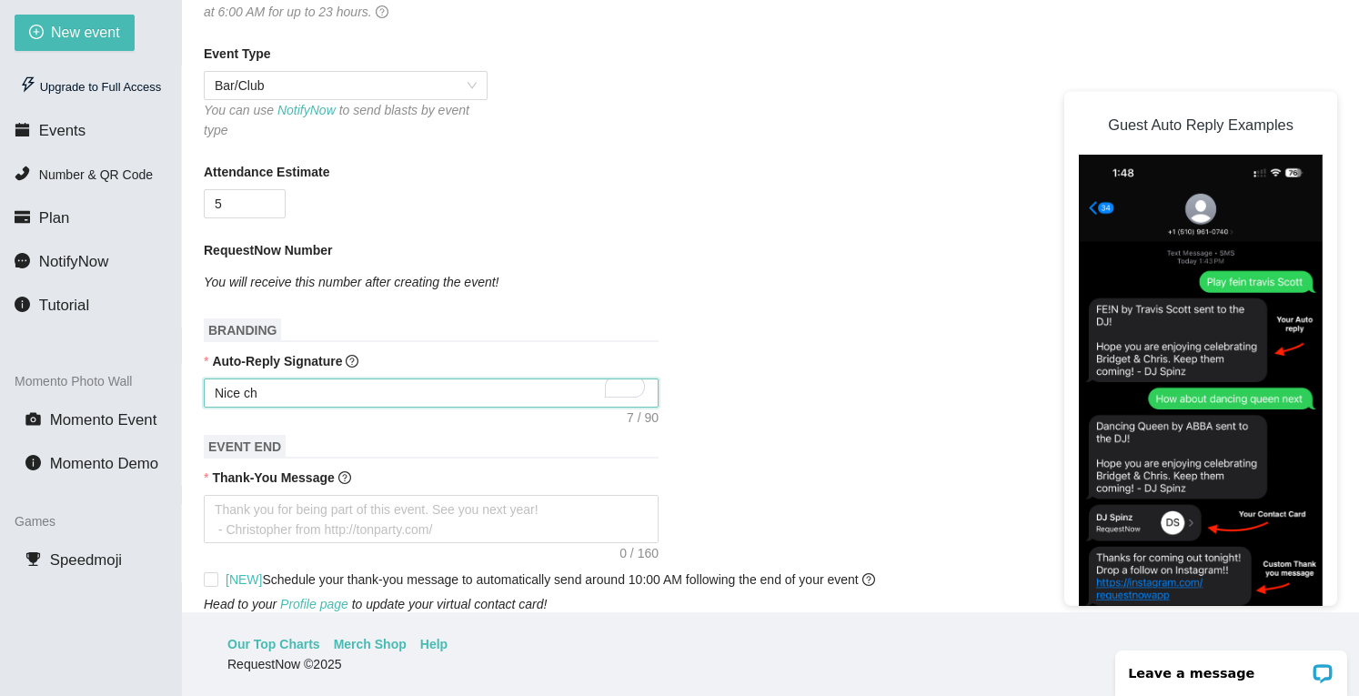
type textarea "Nice c"
type textarea "Nice"
type textarea "Nice r"
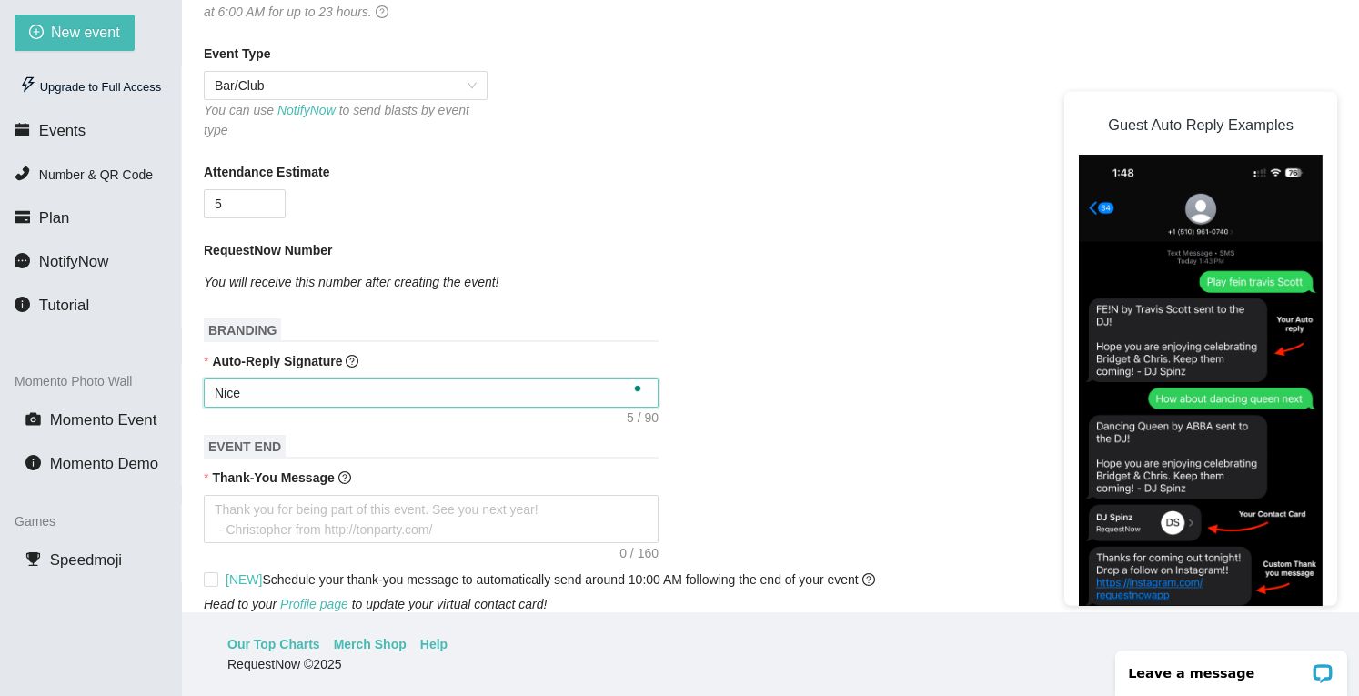
type textarea "Nice r"
type textarea "Nice re"
type textarea "Nice req"
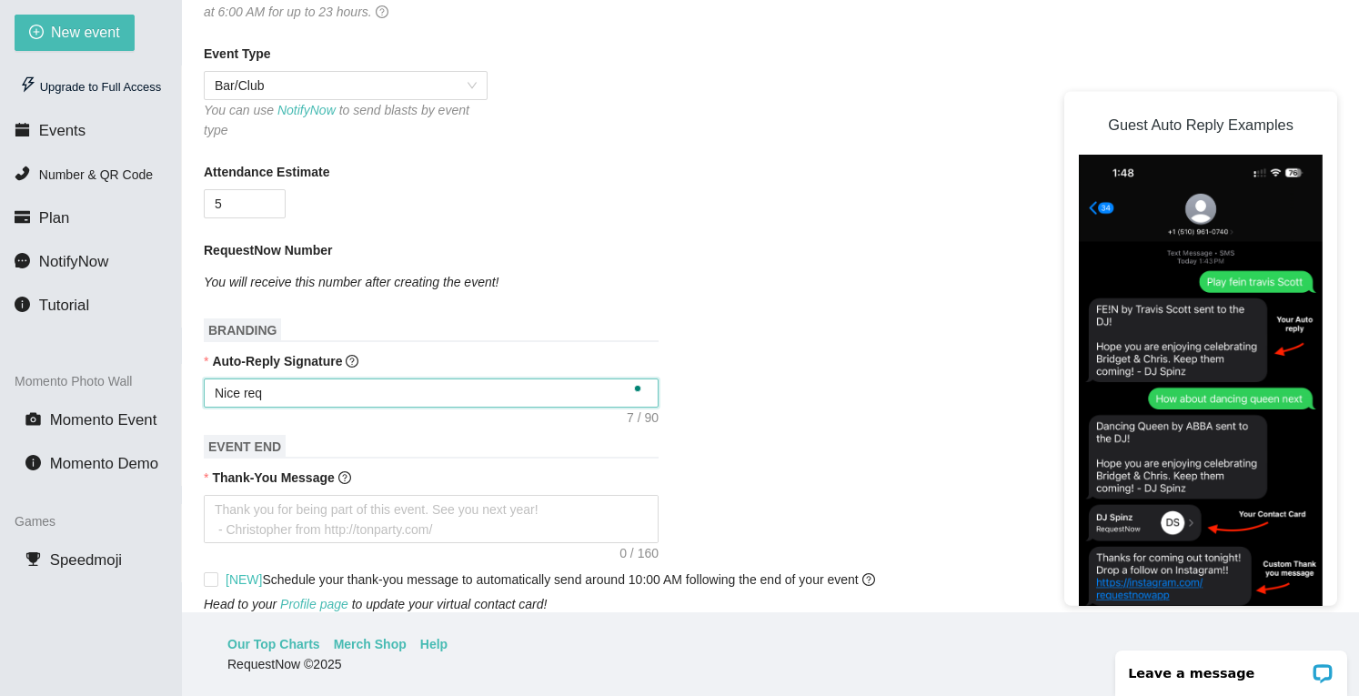
type textarea "Nice requ"
type textarea "Nice reque"
type textarea "Nice reques"
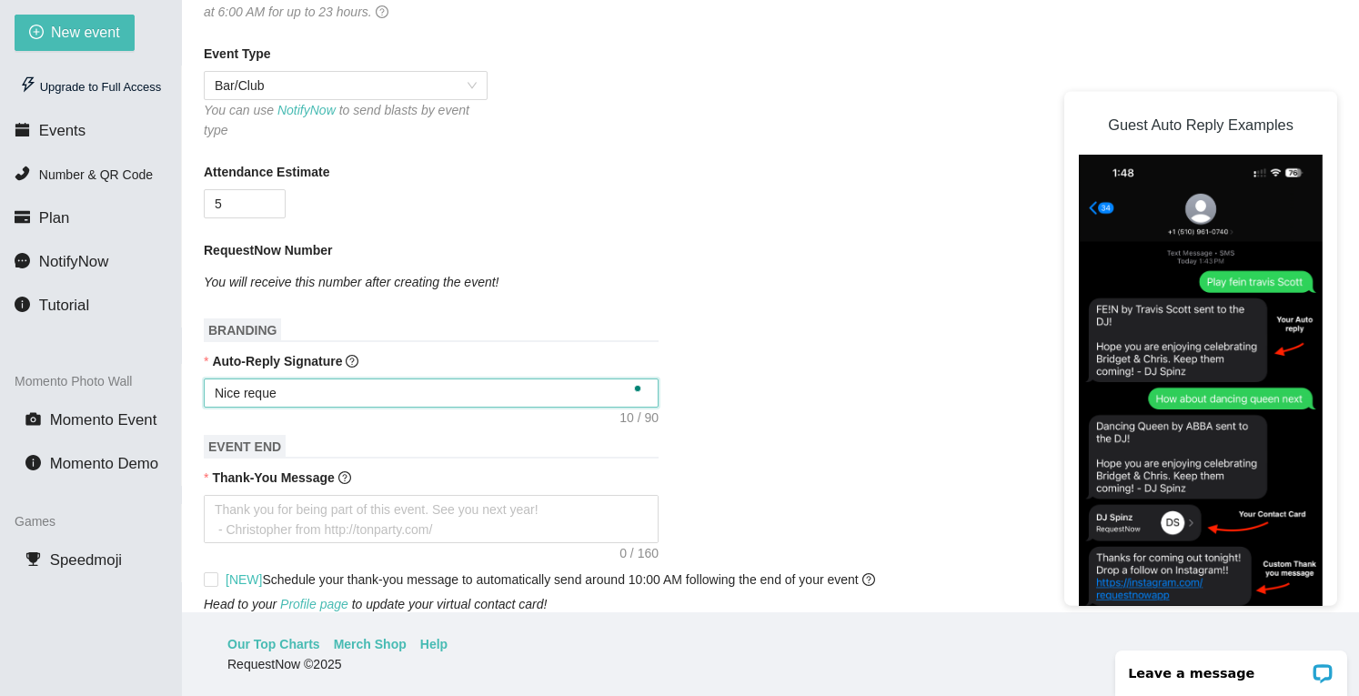
type textarea "Nice reques"
type textarea "Nice request"
type textarea "Nice request!"
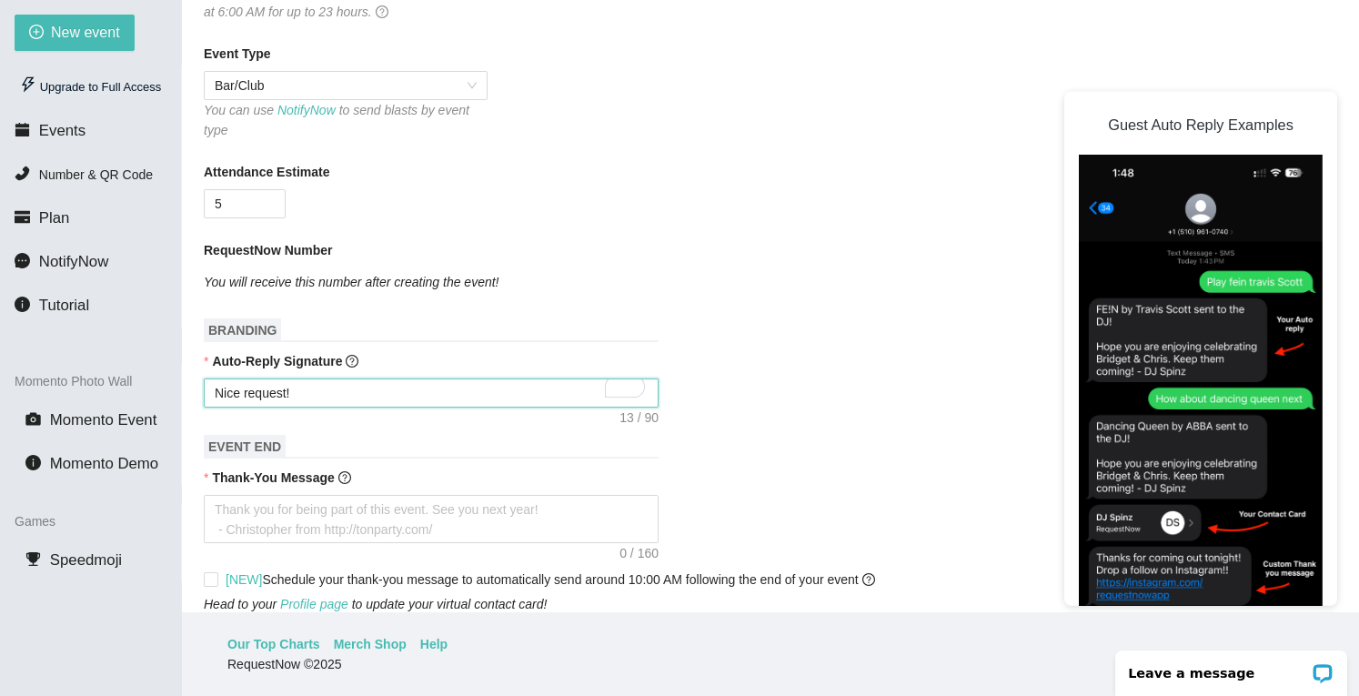
type textarea "Nice request!"
type textarea "Nice request! K"
type textarea "Nice request! Ke"
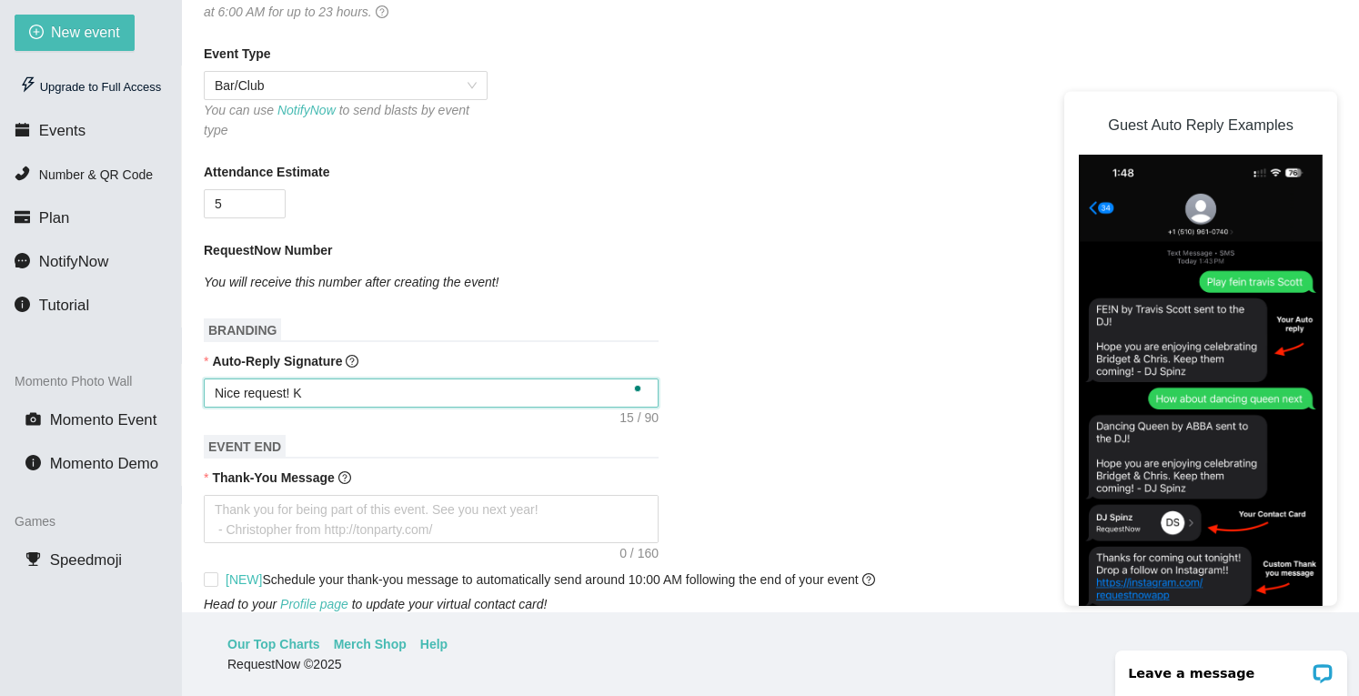
type textarea "Nice request! Ke"
type textarea "Nice request! Kee"
type textarea "Nice request! Keep"
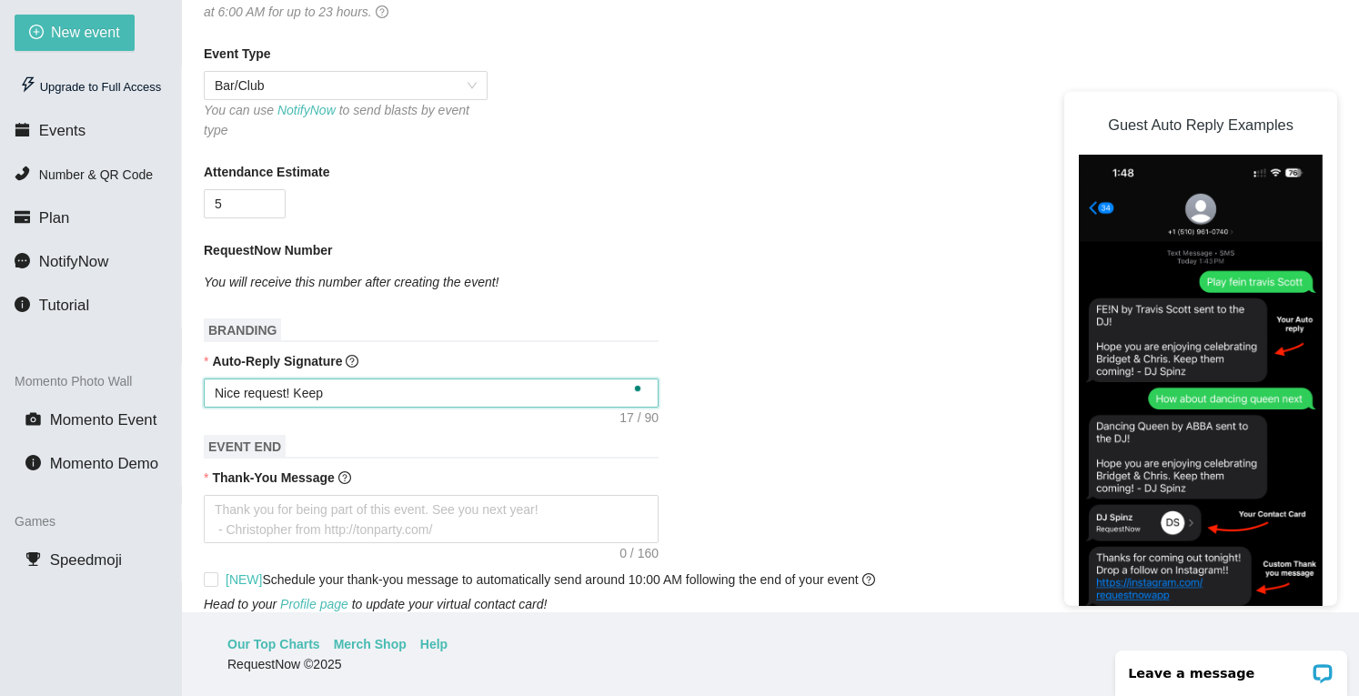
type textarea "Nice request! Keep"
type textarea "Nice request! Keep b"
type textarea "Nice request! Keep bu"
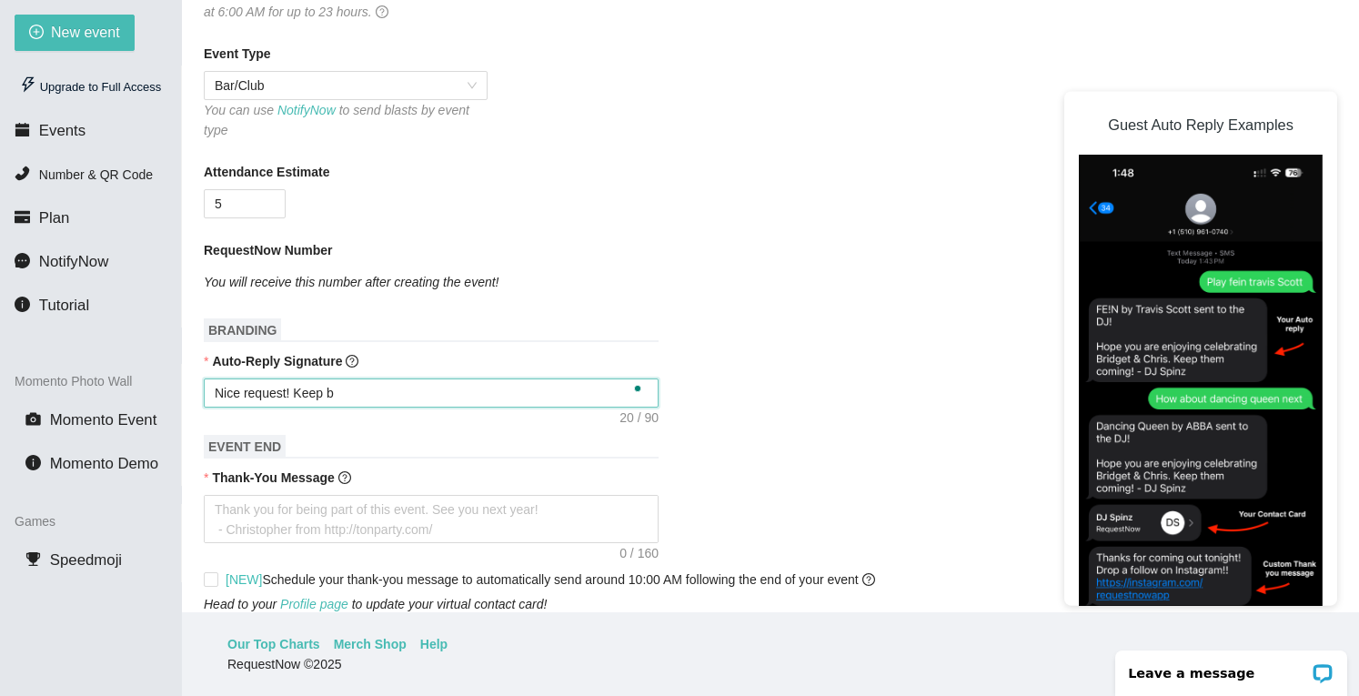
type textarea "Nice request! Keep bu"
type textarea "Nice request! Keep bum"
type textarea "Nice request! Keep bump"
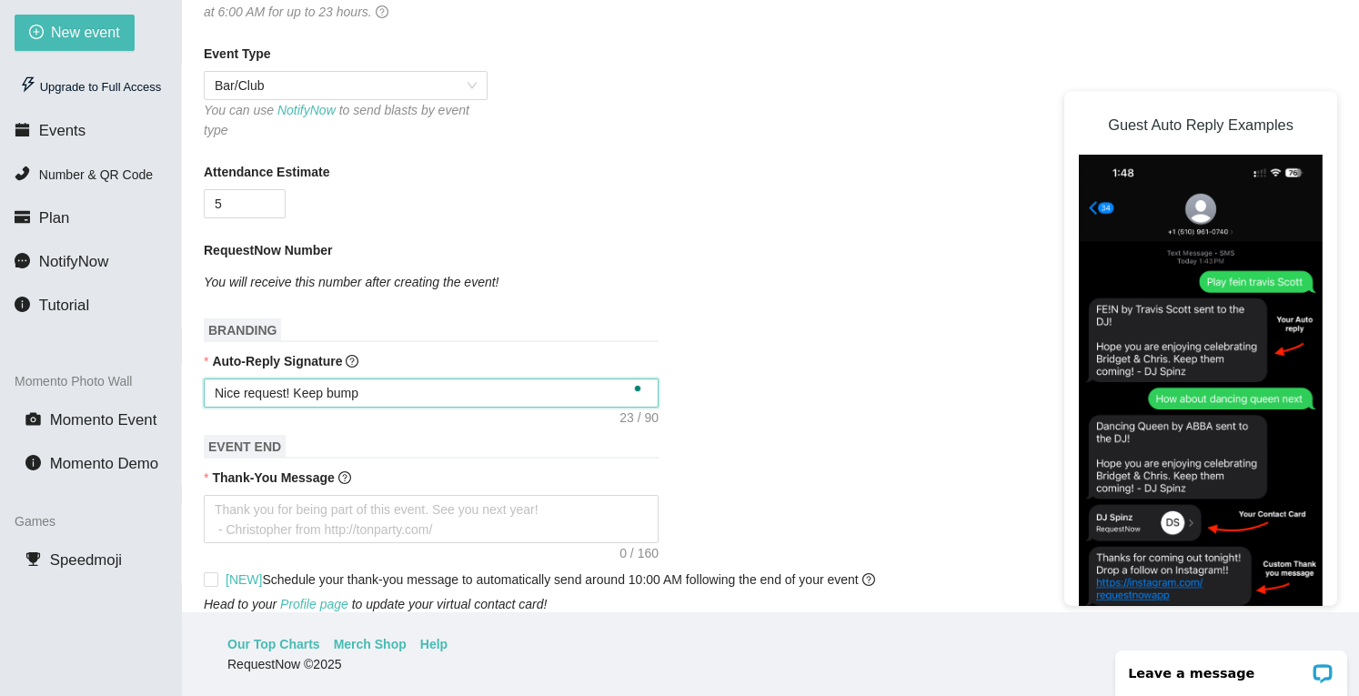
type textarea "Nice request! Keep bumpi"
type textarea "Nice request! Keep bumpin"
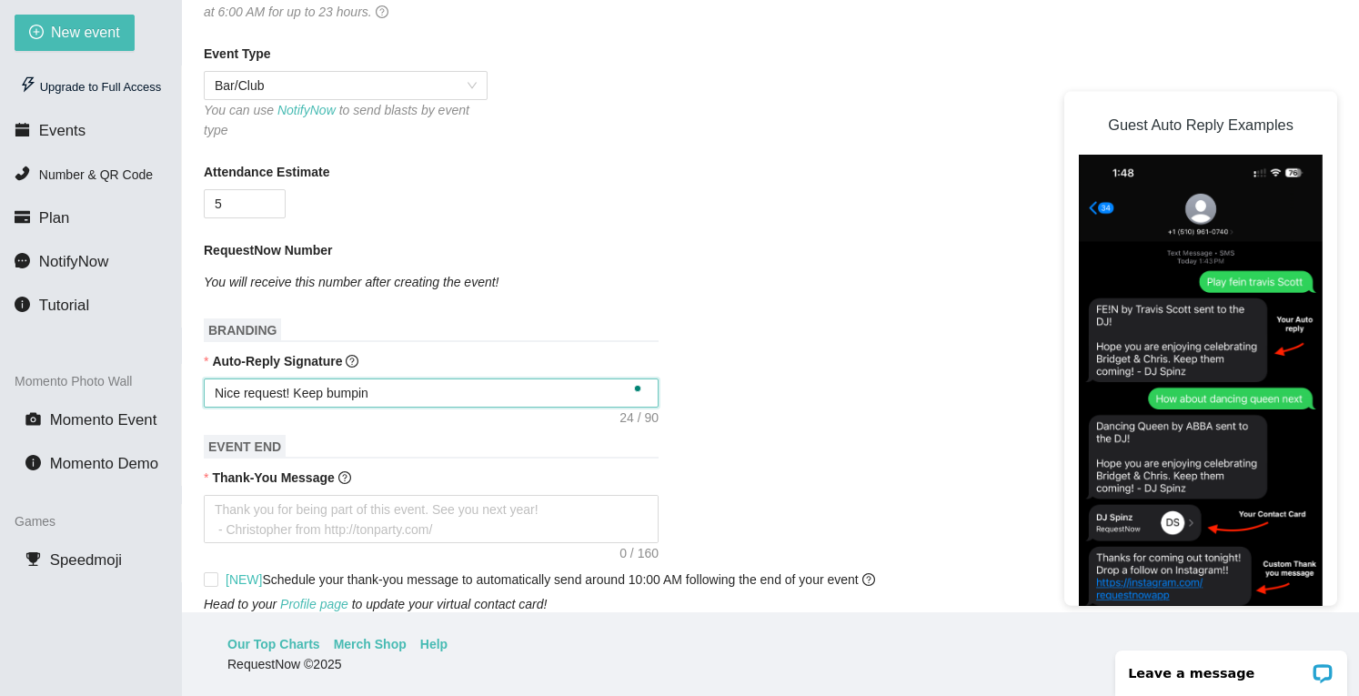
type textarea "Nice request! Keep bumpin"
type textarea "Nice request! Keep bumpin u"
type textarea "Nice request! Keep bumpin ut"
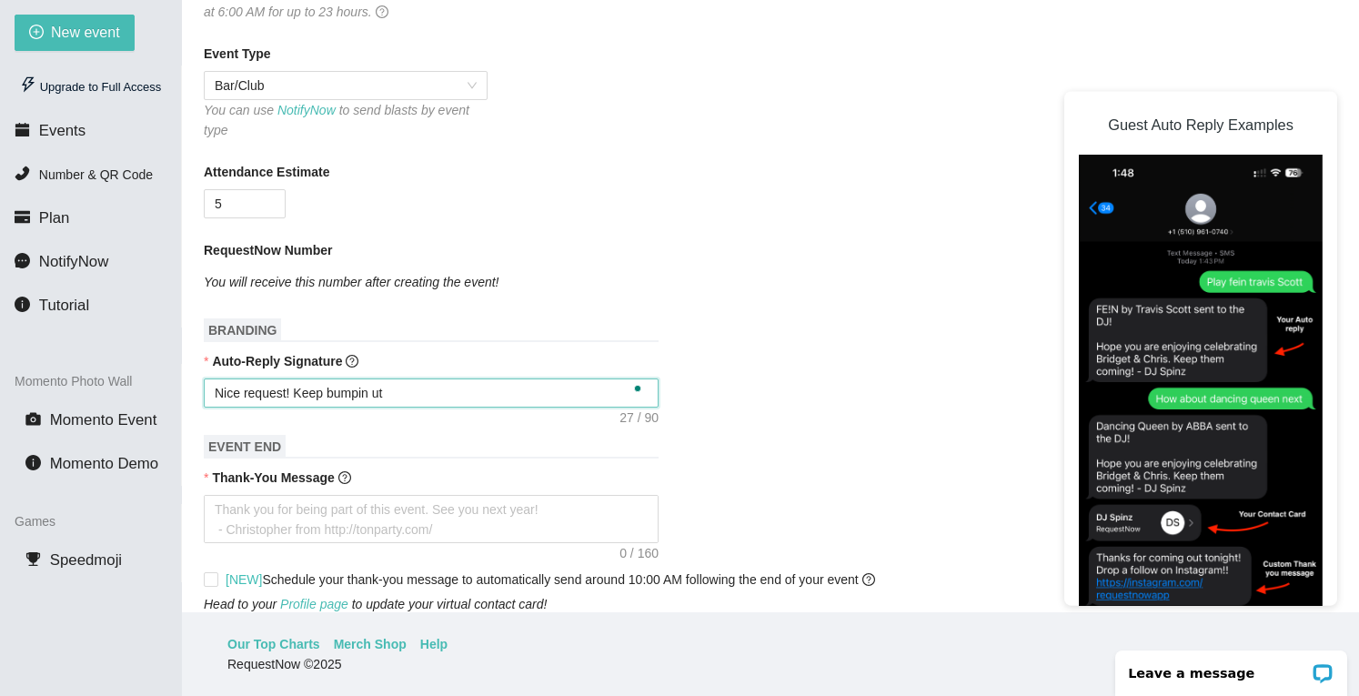
type textarea "Nice request! Keep bumpin ut"
type textarea "Nice request! Keep bumpin u"
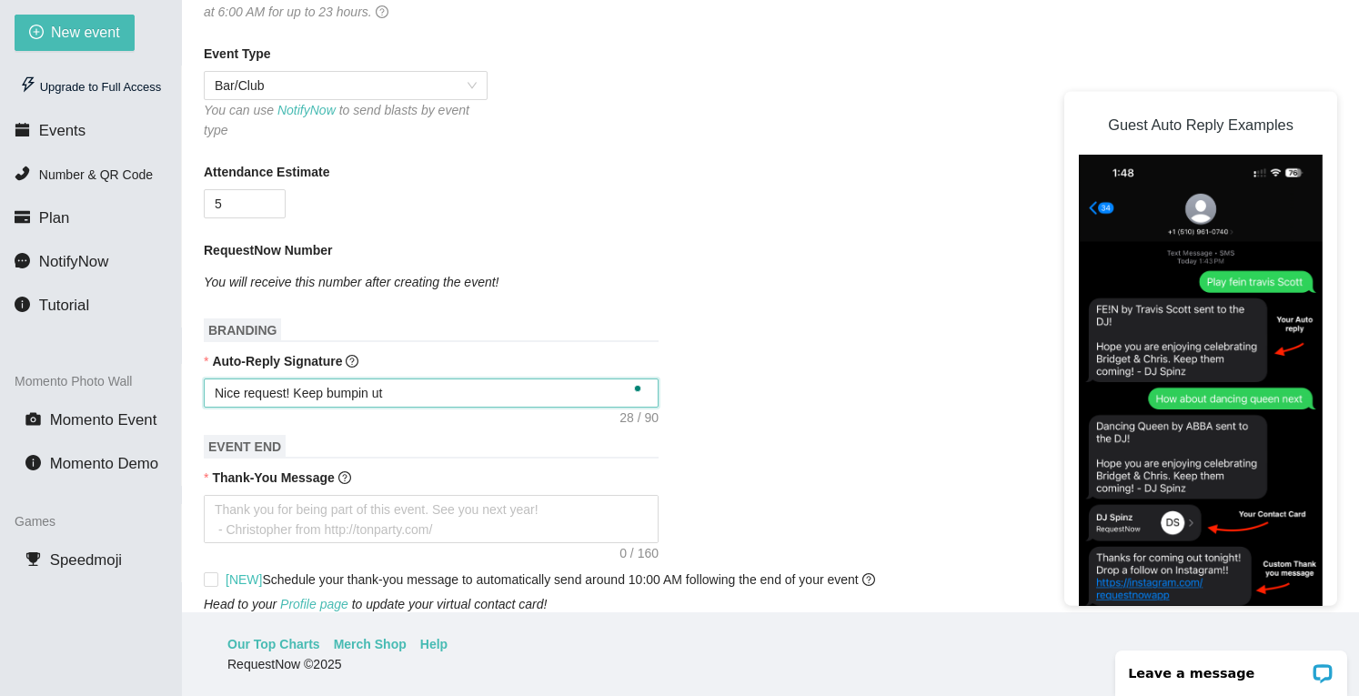
type textarea "Nice request! Keep bumpin u"
type textarea "Nice request! Keep bumpin"
type textarea "Nice request! Keep bumpin i"
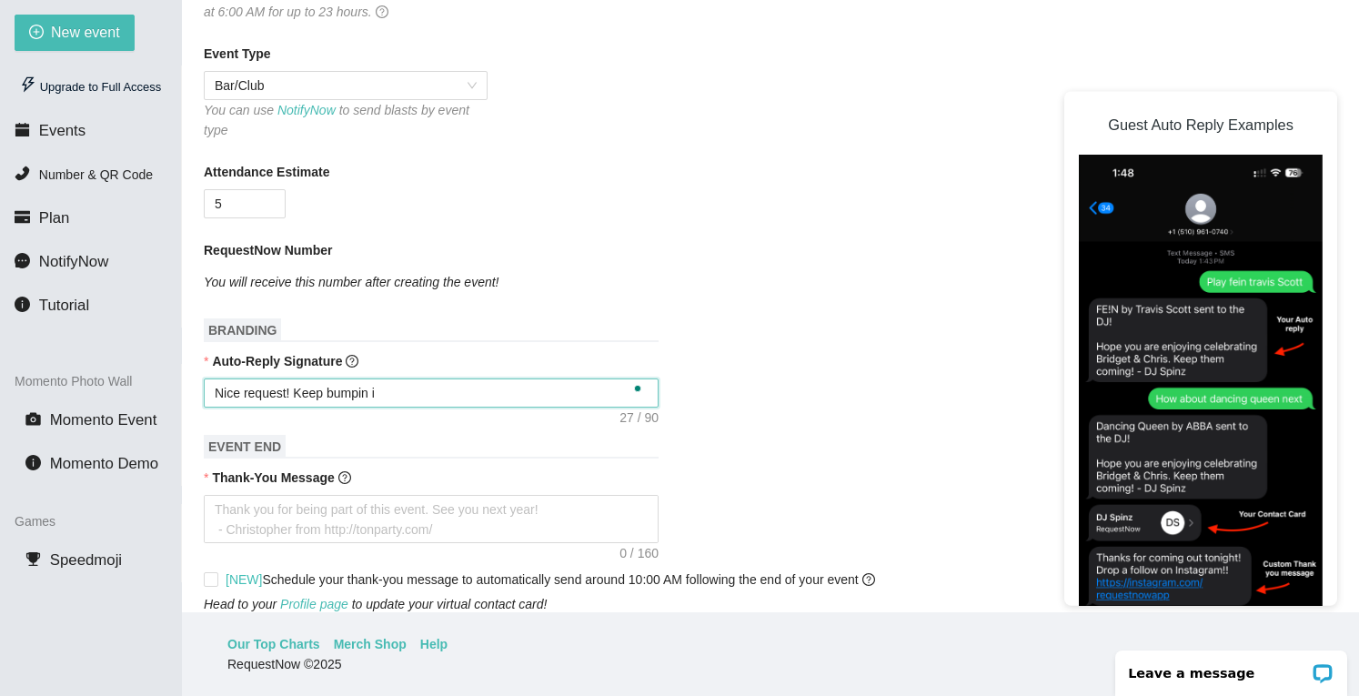
type textarea "Nice request! Keep bumpin it"
type textarea "Nice request! Keep bumpin it G"
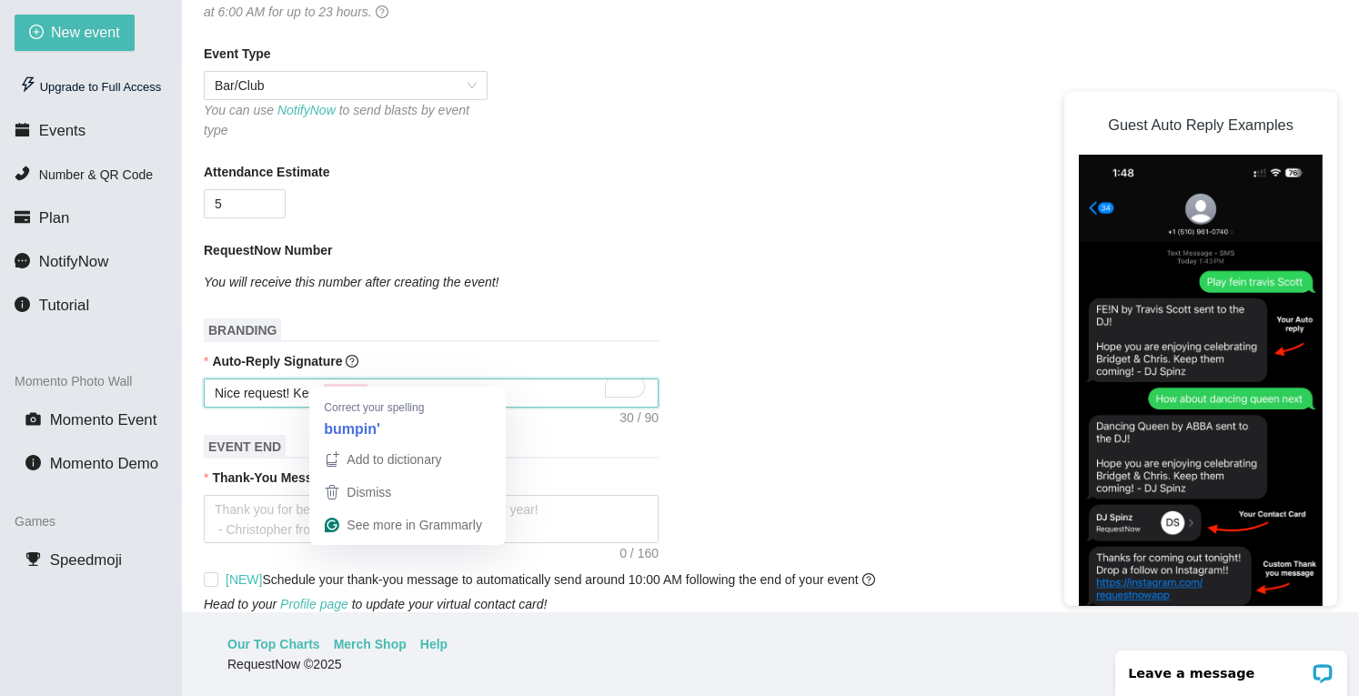
click at [363, 378] on textarea "Nice request! Keep bumpin it G" at bounding box center [431, 392] width 455 height 29
type textarea "Nice request! Keep bumpin it G"
type textarea "Nice request! Keep bumpin' it G"
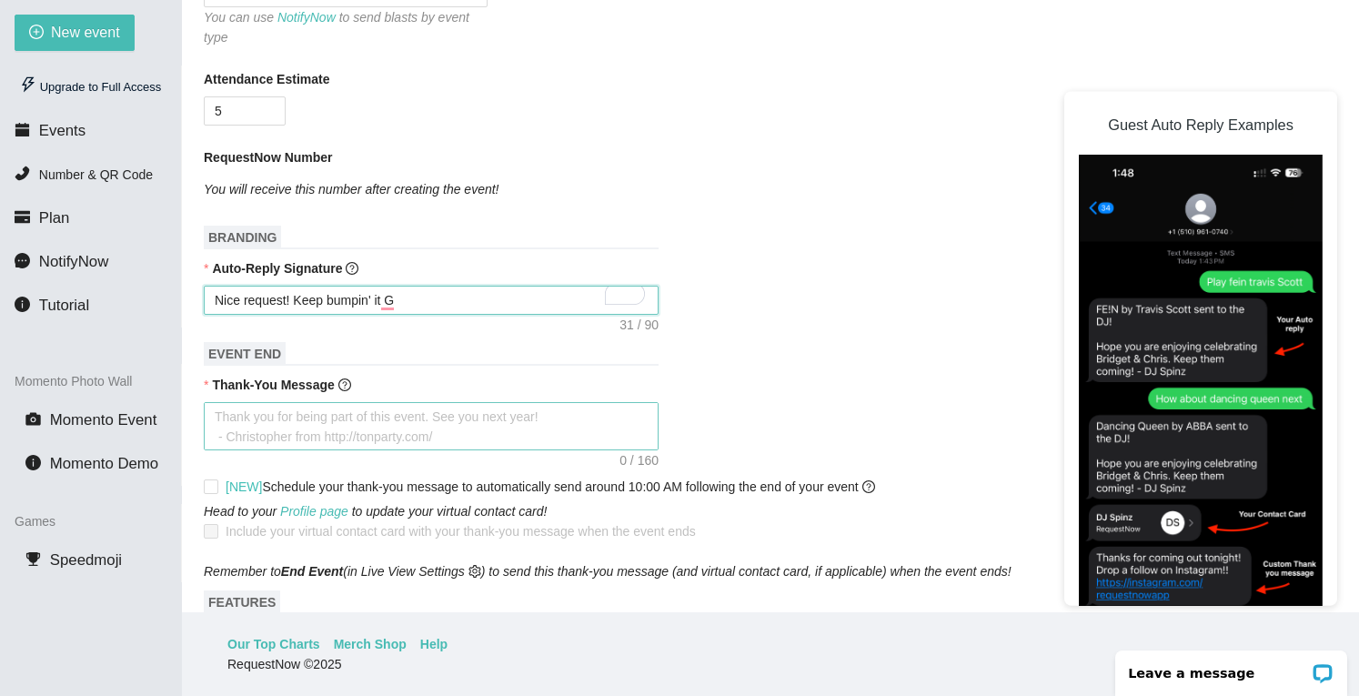
type textarea "Nice request! Keep bumpin' it G"
click at [286, 410] on textarea "Thank-You Message" at bounding box center [431, 426] width 455 height 48
drag, startPoint x: 414, startPoint y: 268, endPoint x: 177, endPoint y: 270, distance: 237.5
click at [177, 270] on section "New event Upgrade to Full Access Events Number & QR Code Plan NotifyNow Tutoria…" at bounding box center [679, 348] width 1359 height 696
click at [390, 307] on form "Event Name Day 1 Event Date 08/25/2025 Your event will accept text messages on …" at bounding box center [771, 430] width 1134 height 1352
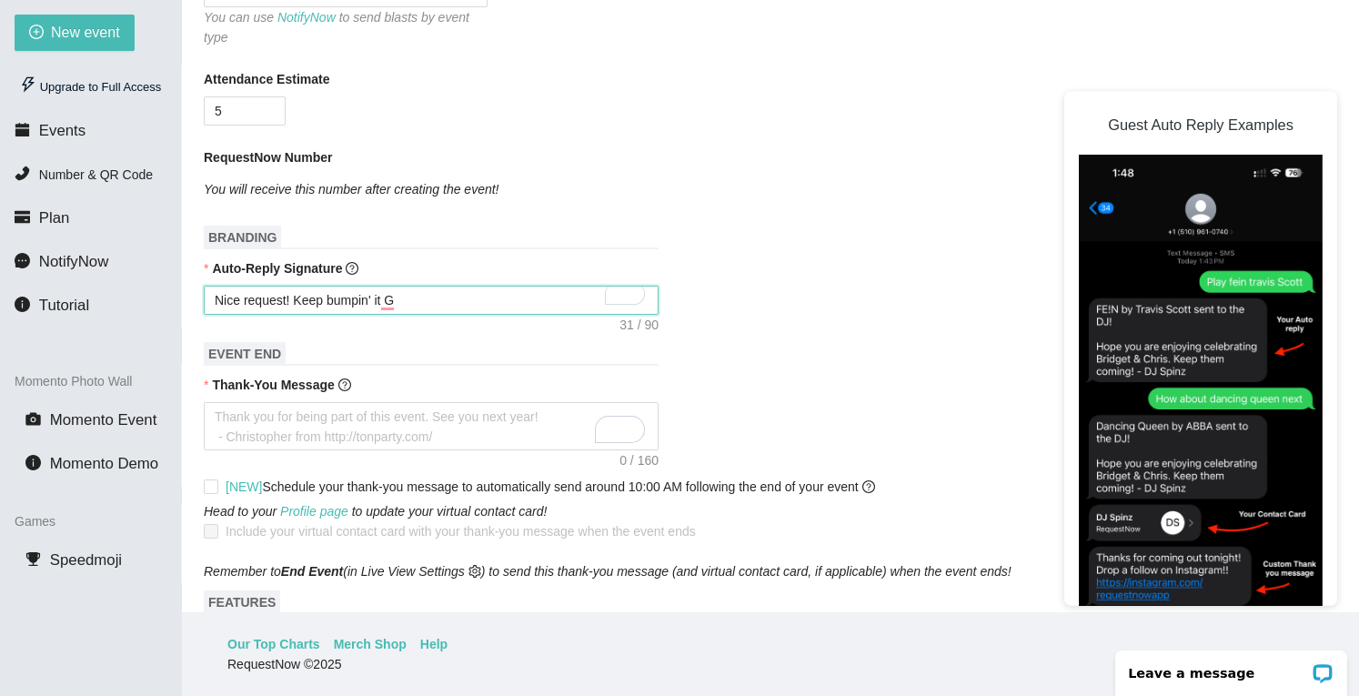
click at [326, 286] on textarea "Nice request! Keep bumpin' it G" at bounding box center [431, 300] width 455 height 29
type textarea "Nice request! Keep ybumpin' it G"
type textarea "Nice request! Keep yobumpin' it G"
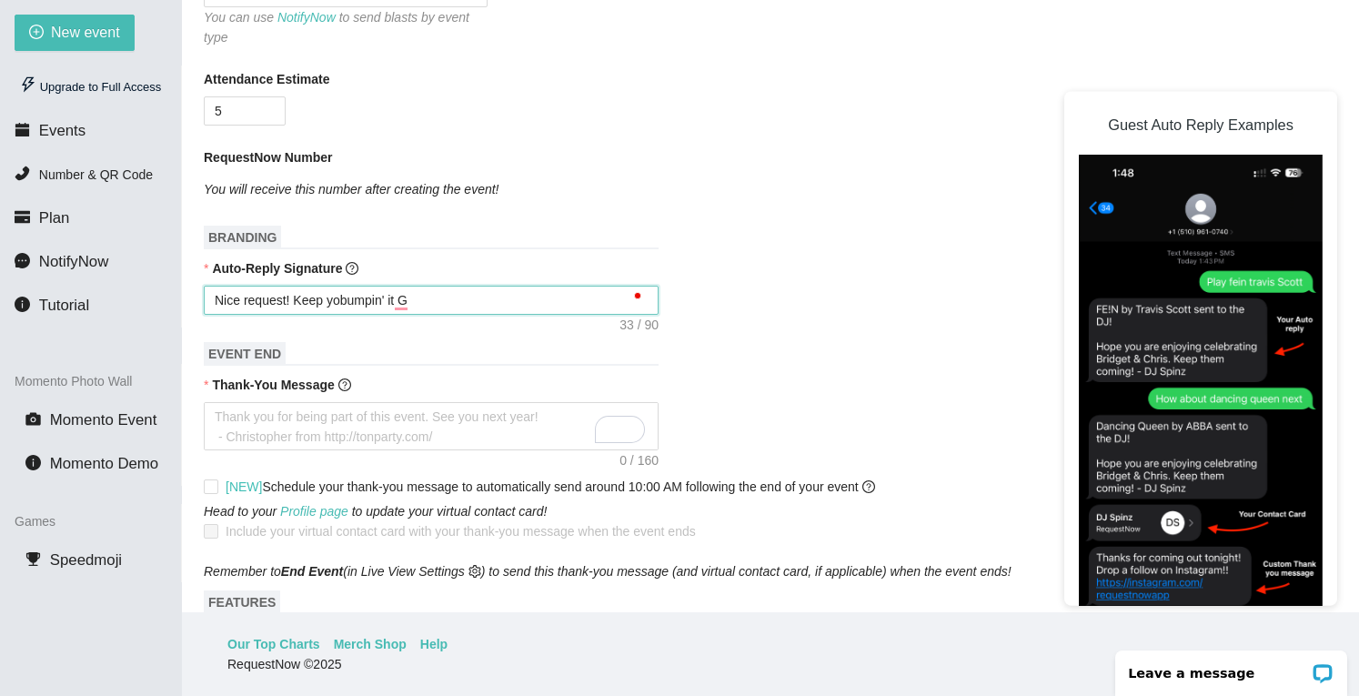
type textarea "Nice request! Keep youbumpin' it G"
type textarea "Nice request! Keep yourbumpin' it G"
type textarea "Nice request! Keep your bumpin' it G"
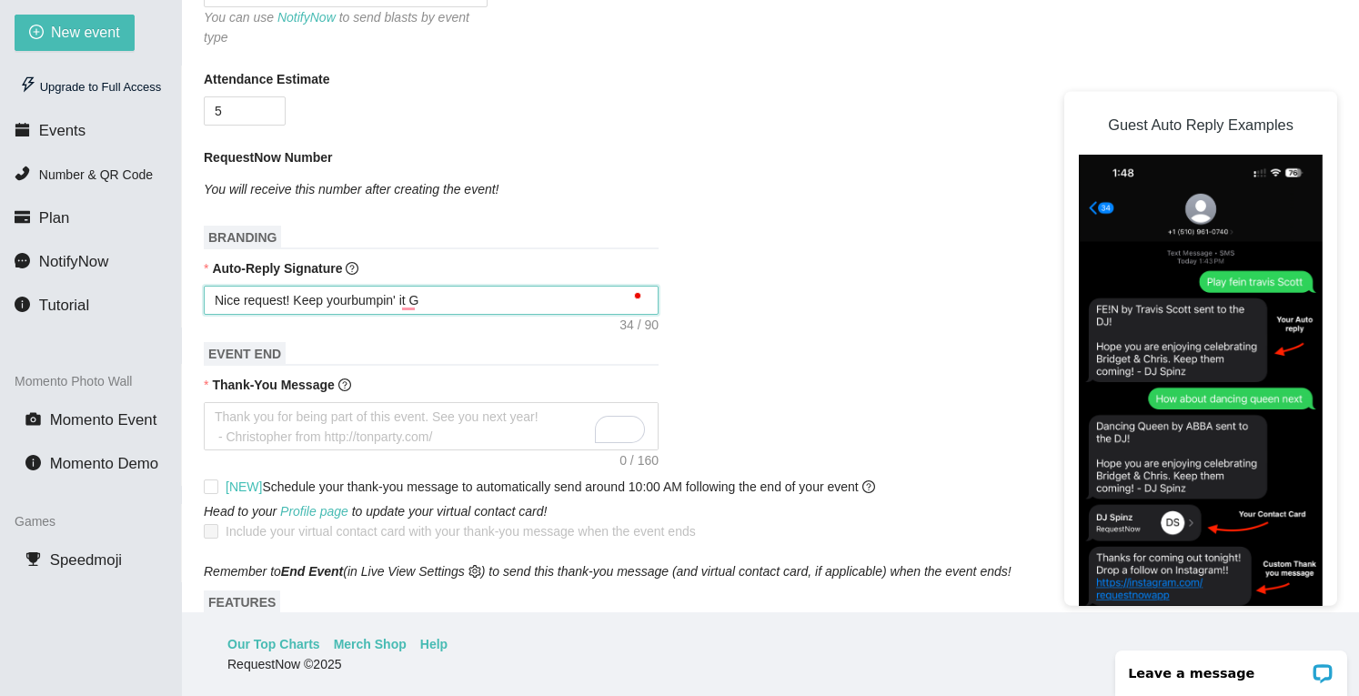
type textarea "Nice request! Keep your bumpin' it G"
type textarea "Nice request! Keep your sbumpin' it G"
type textarea "Nice request! Keep your sebumpin' it G"
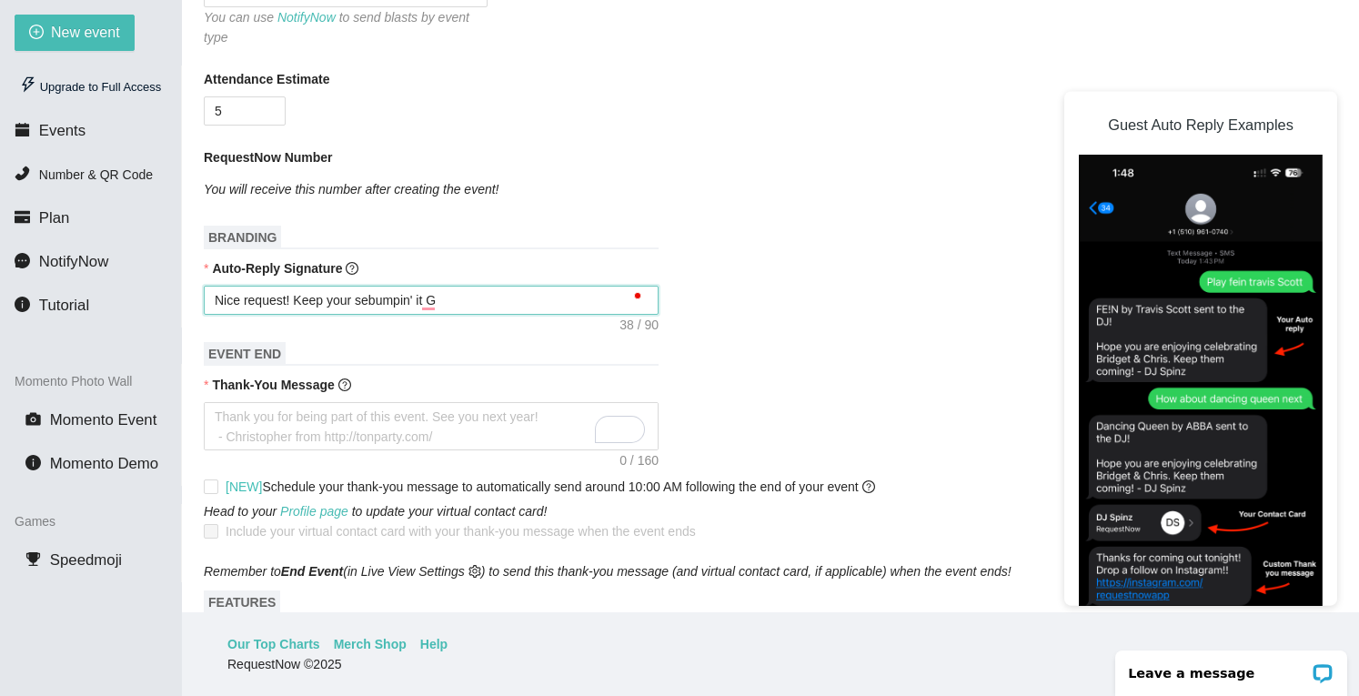
type textarea "Nice request! Keep your sbumpin' it G"
type textarea "Nice request! Keep your sebumpin' it G"
type textarea "Nice request! Keep your sbumpin' it G"
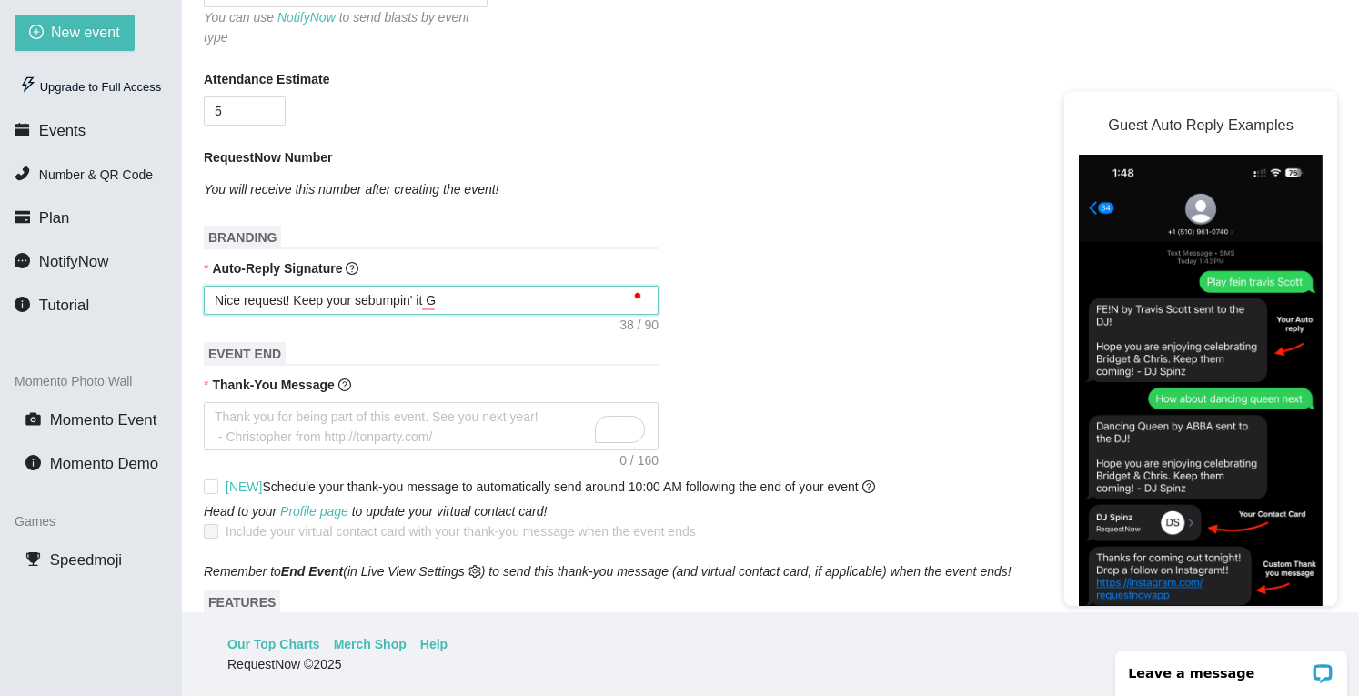
type textarea "Nice request! Keep your sbumpin' it G"
type textarea "Nice request! Keep your spbumpin' it G"
type textarea "Nice request! Keep your spebumpin' it G"
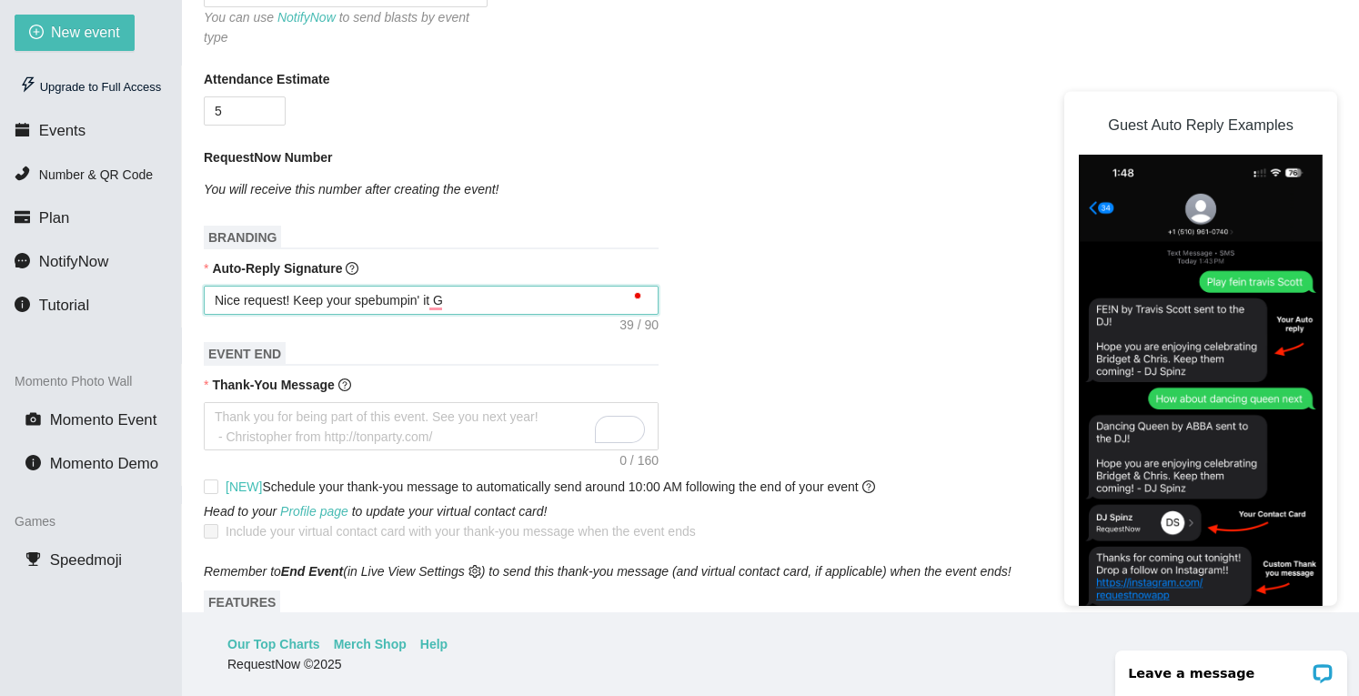
type textarea "Nice request! Keep your speabumpin' it G"
type textarea "Nice request! Keep your speakbumpin' it G"
type textarea "Nice request! Keep your speakebumpin' it G"
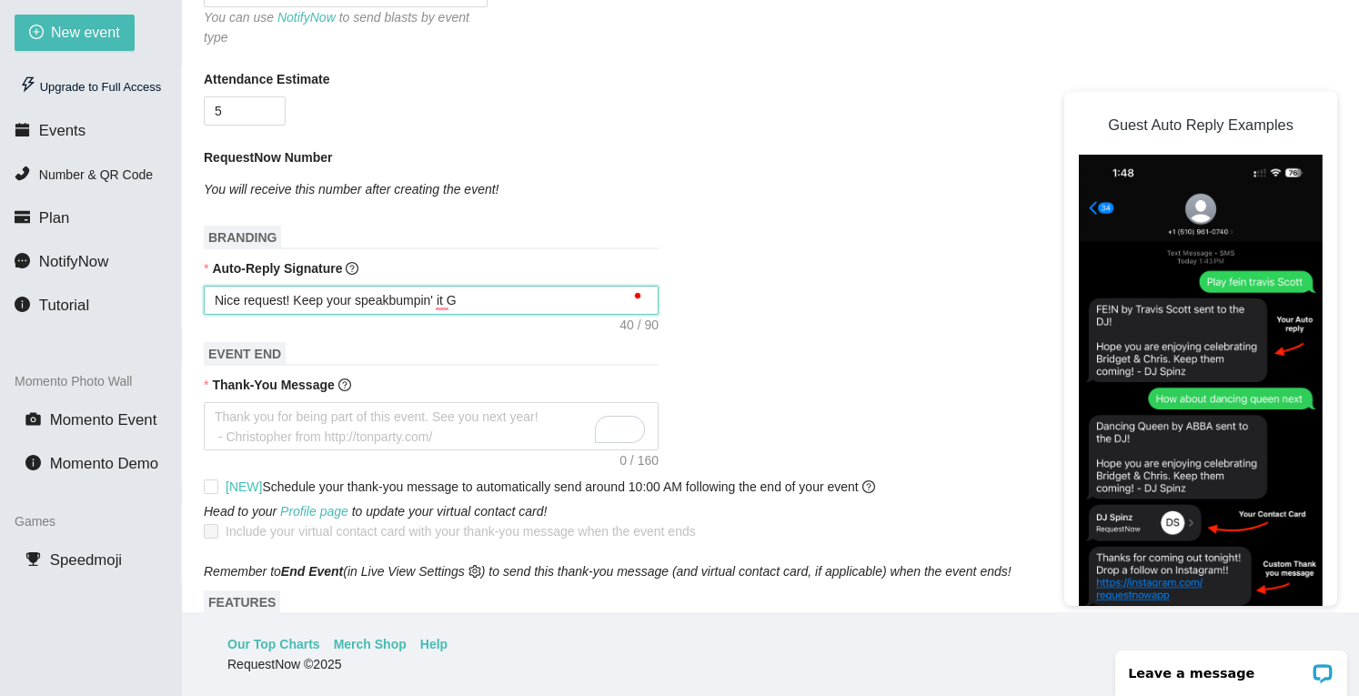
type textarea "Nice request! Keep your speakebumpin' it G"
type textarea "Nice request! Keep your speakerbumpin' it G"
type textarea "Nice request! Keep your speakersbumpin' it G"
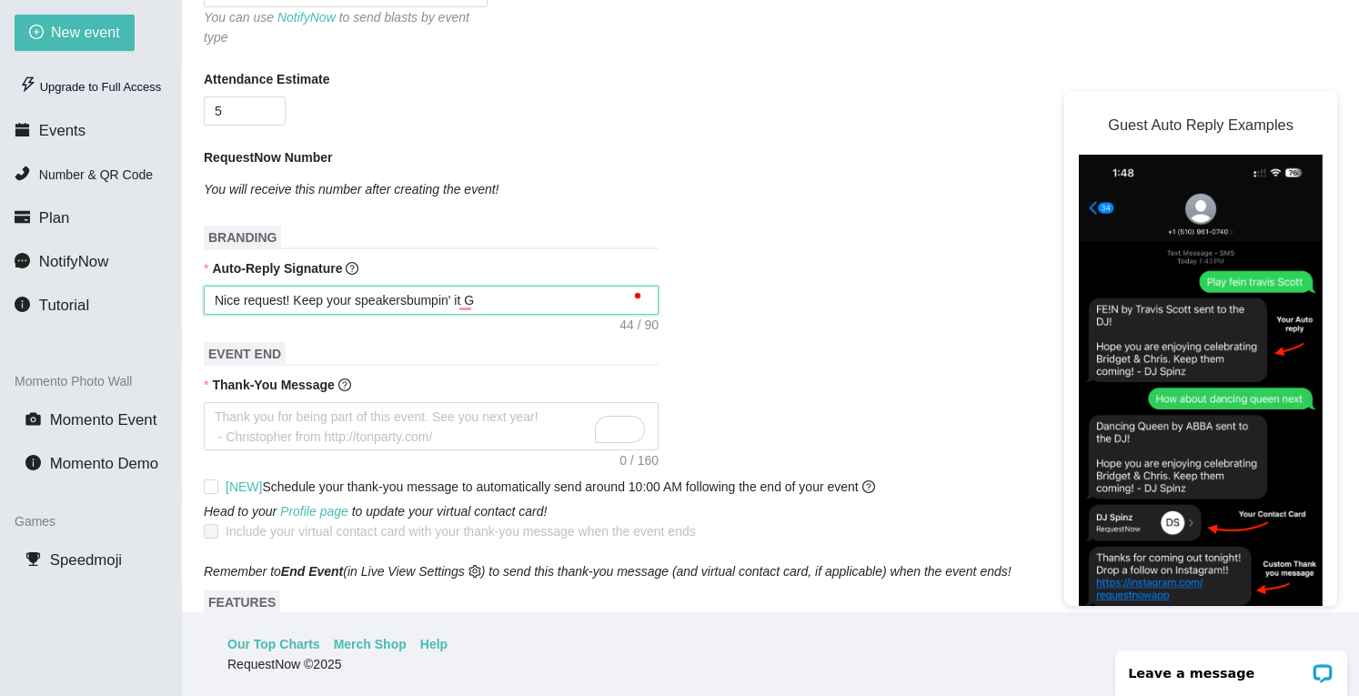
type textarea "Nice request! Keep your speakers bumpin' it G"
click at [463, 287] on textarea "Nice request! Keep your speakers bumpin' it G" at bounding box center [431, 300] width 455 height 29
type textarea "Nice request! Keep your speakers bumpin' i G"
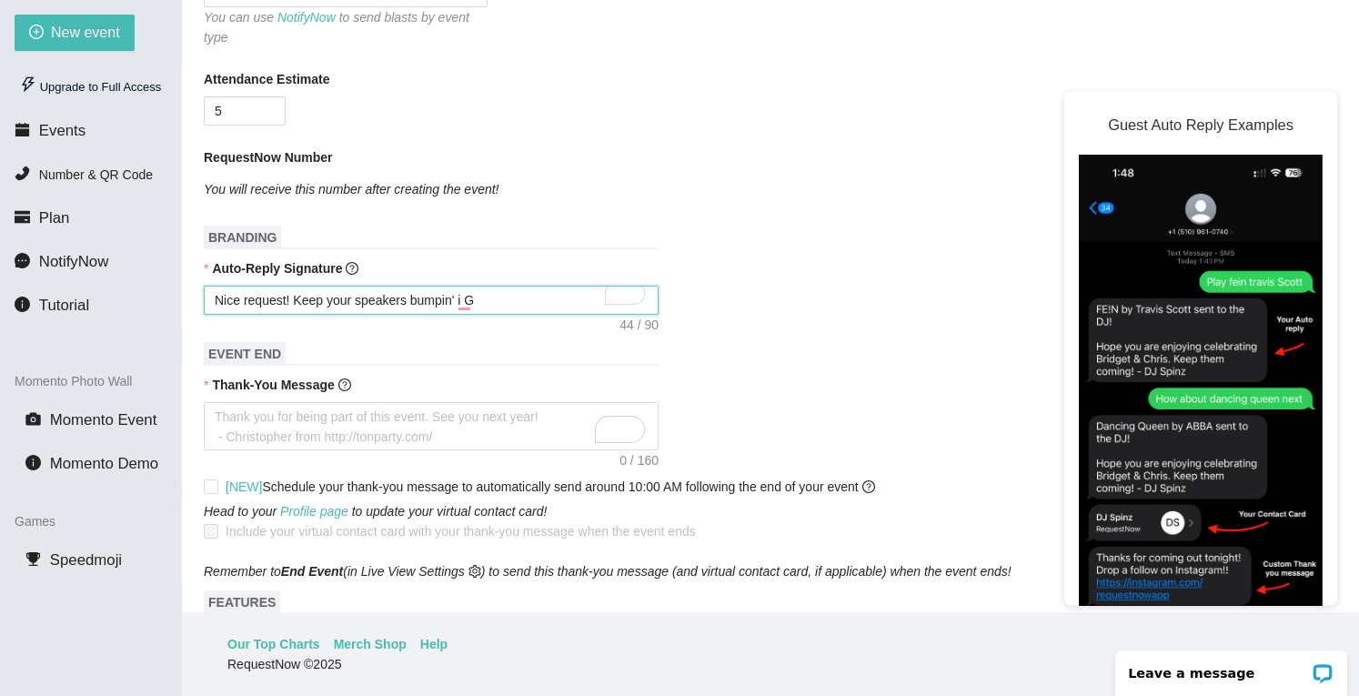
type textarea "Nice request! Keep your speakers bumpin' G"
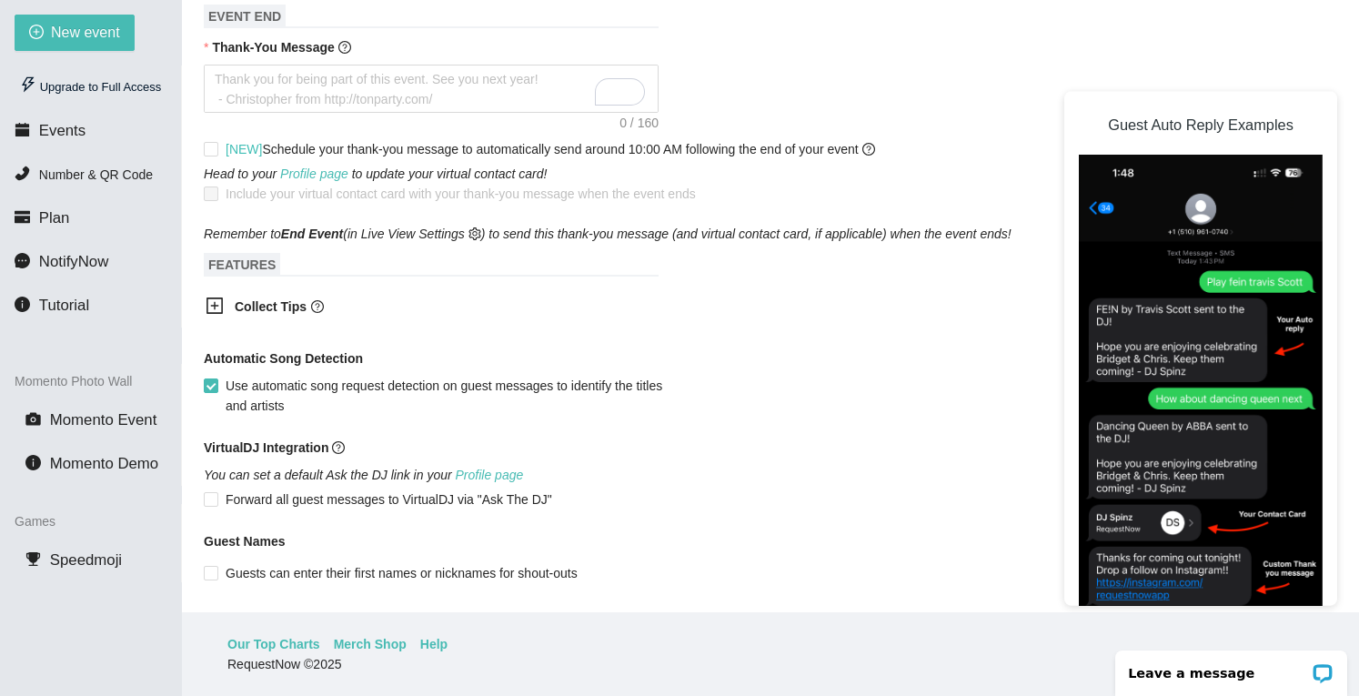
scroll to position [785, 0]
type textarea "Nice request! Keep your speakers bumpin' G"
click at [209, 297] on icon "plus-square" at bounding box center [215, 306] width 18 height 18
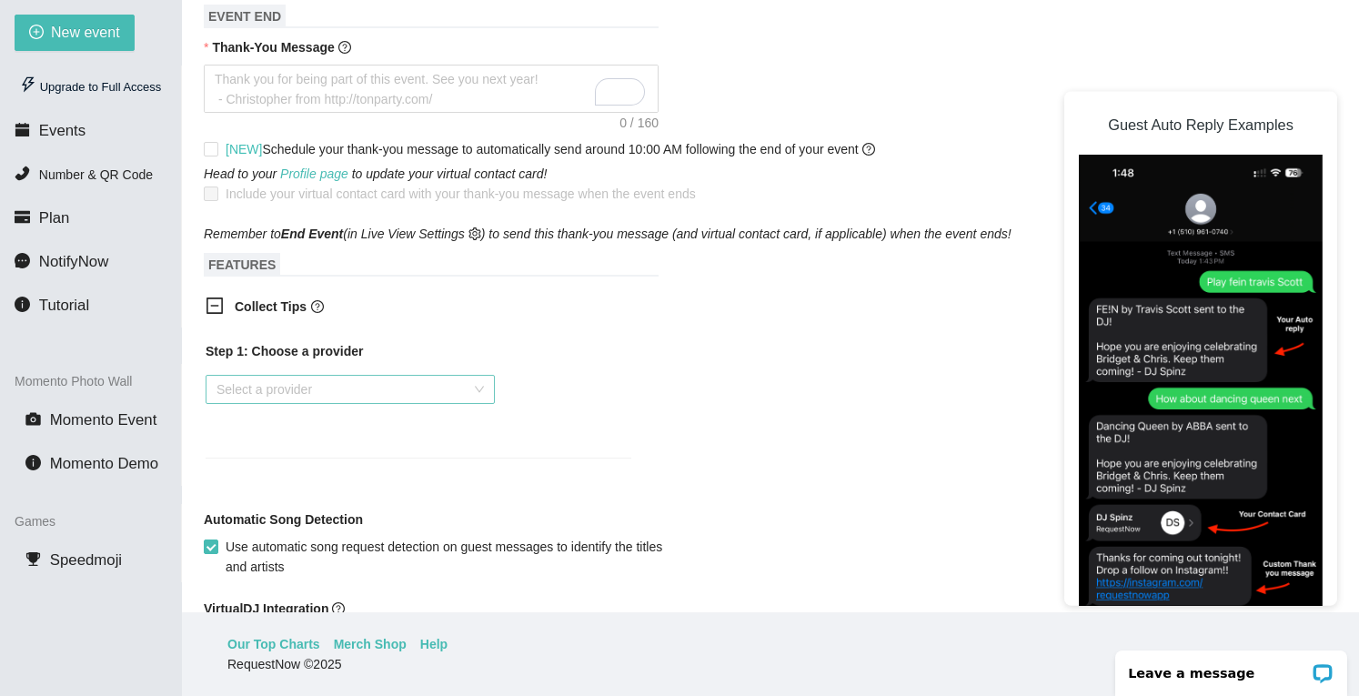
click at [291, 376] on input "search" at bounding box center [344, 389] width 255 height 27
click at [218, 297] on icon "minus-square" at bounding box center [215, 306] width 18 height 18
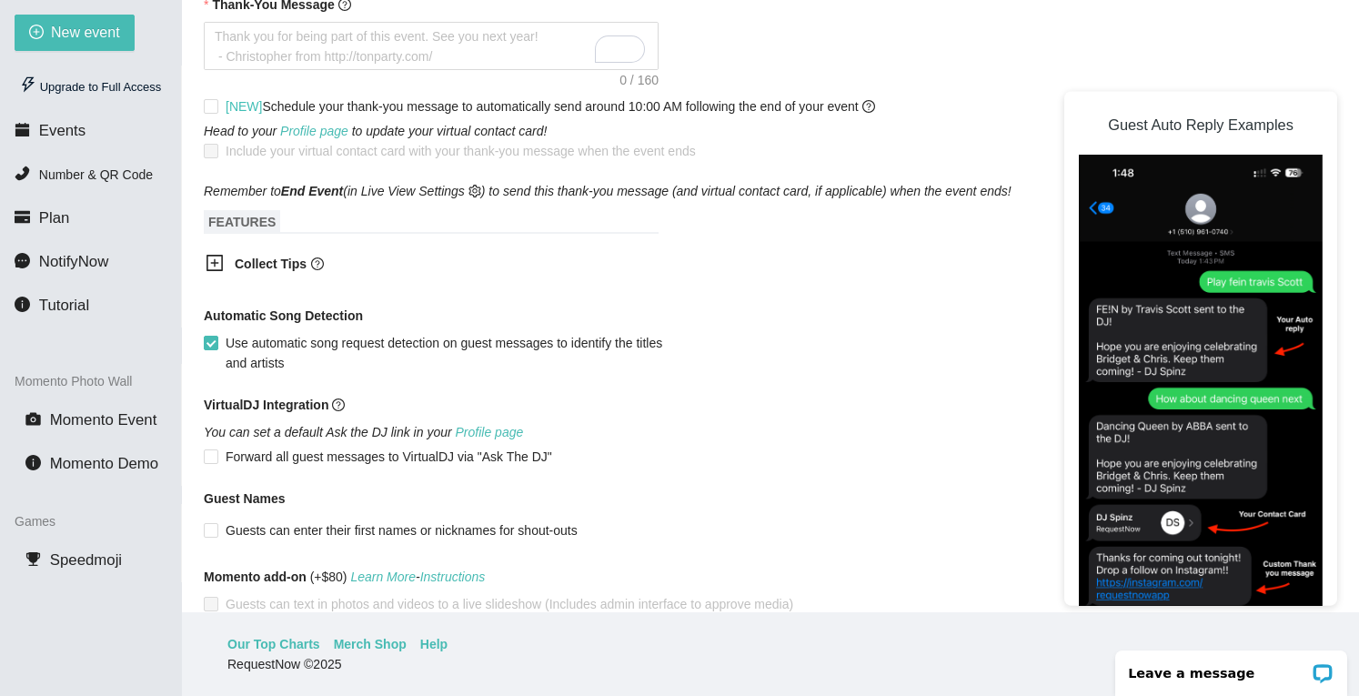
scroll to position [840, 0]
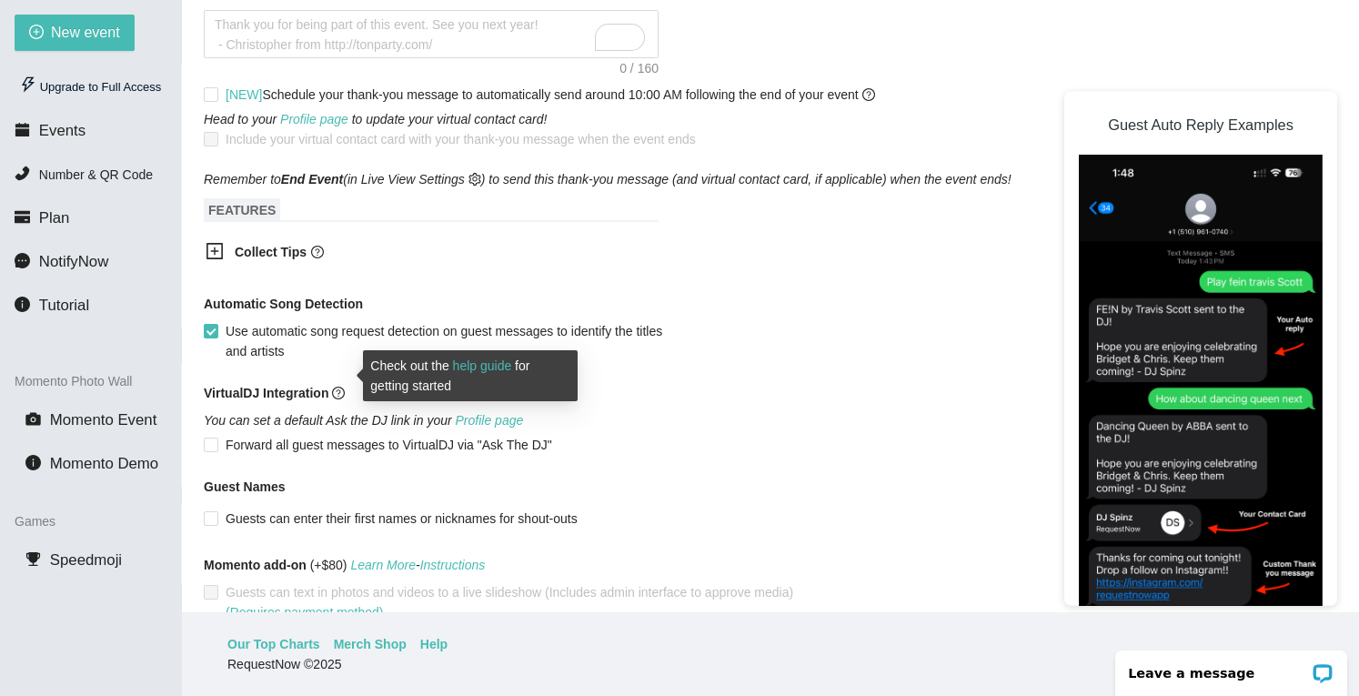
click at [338, 387] on icon "question-circle" at bounding box center [338, 393] width 13 height 13
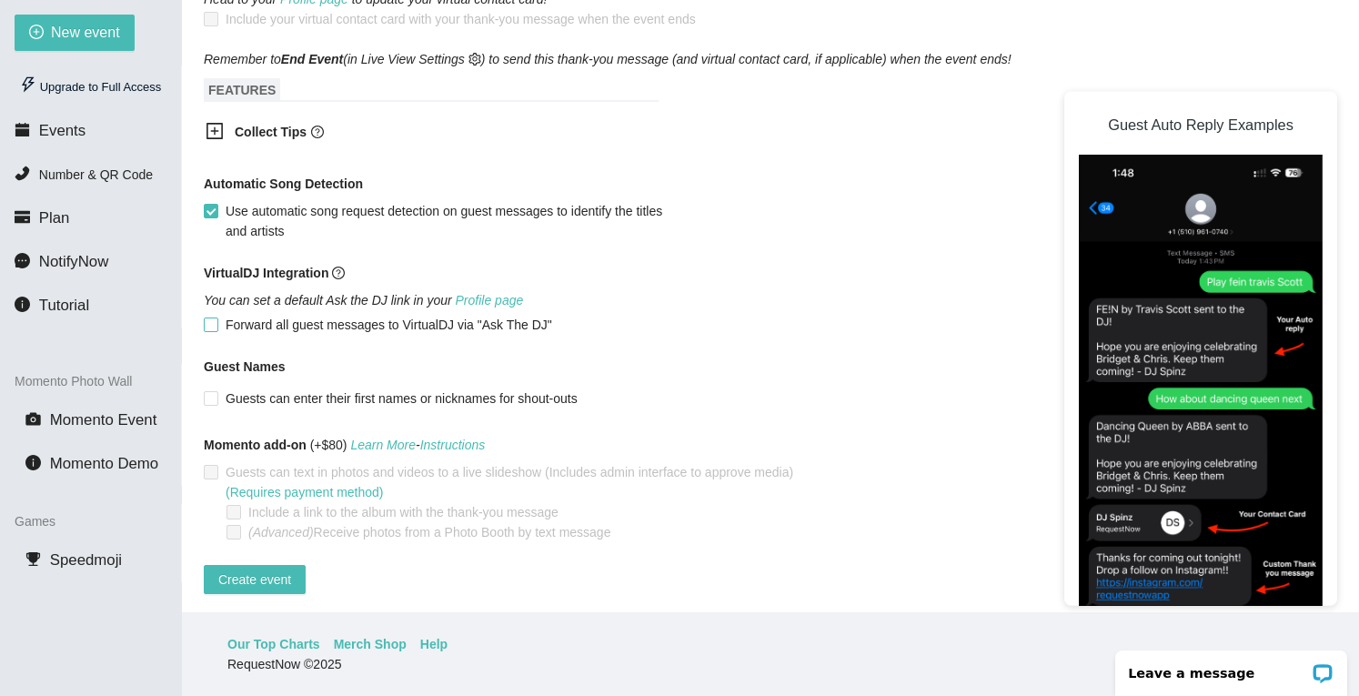
scroll to position [960, 0]
click at [210, 391] on input "Guests can enter their first names or nicknames for shout-outs" at bounding box center [210, 397] width 13 height 13
checkbox input "true"
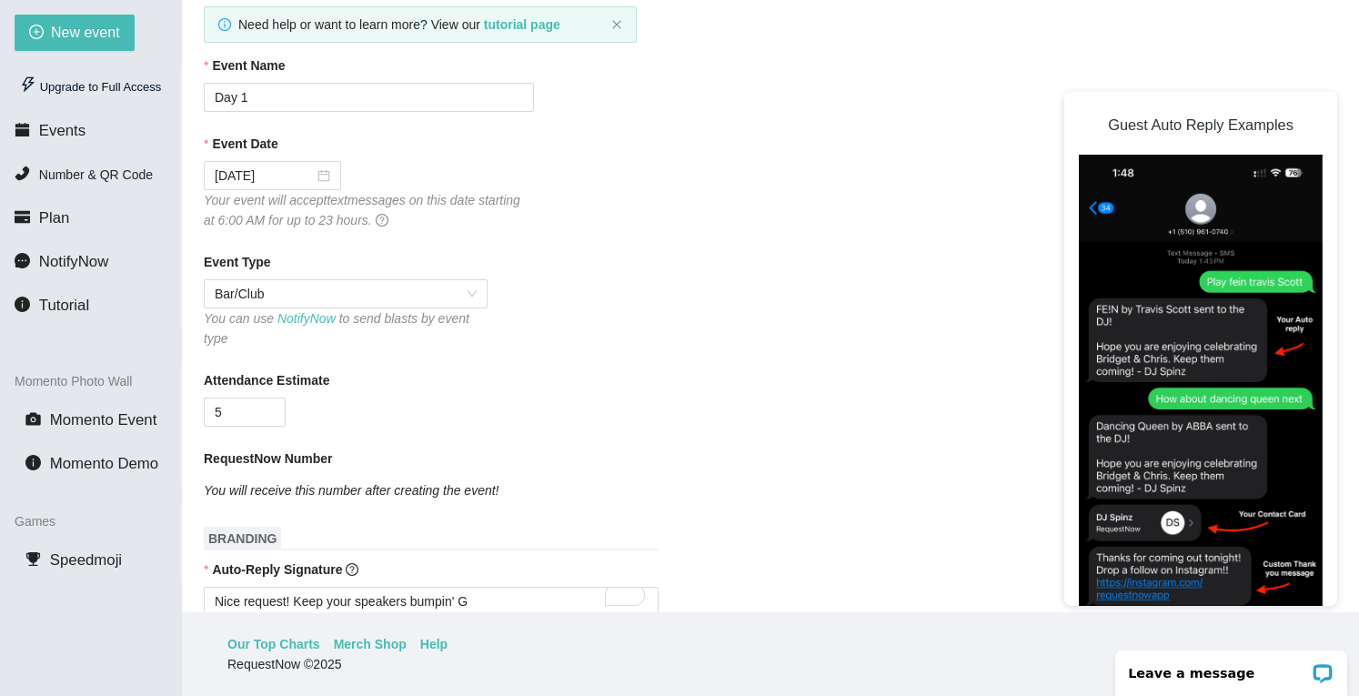
scroll to position [0, 0]
